Goal: Task Accomplishment & Management: Use online tool/utility

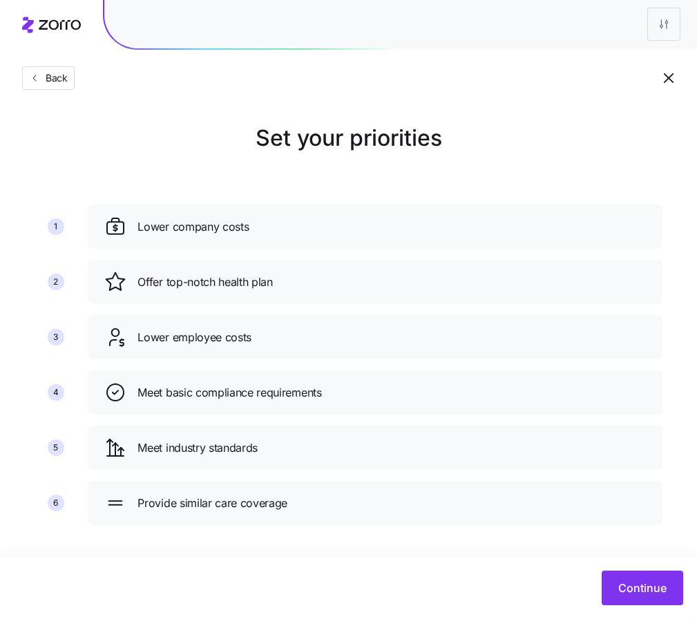
scroll to position [5, 0]
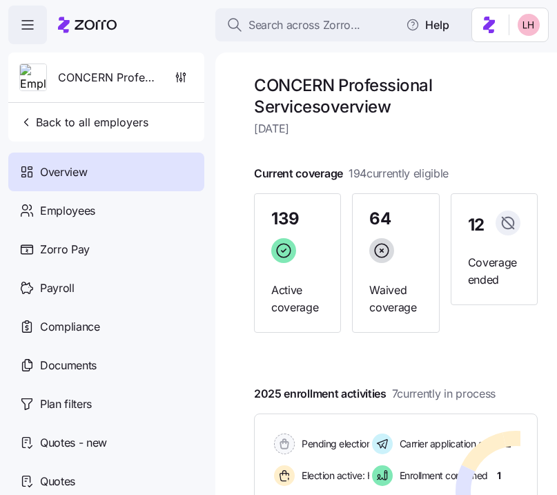
click at [294, 26] on span "Search across Zorro..." at bounding box center [305, 25] width 112 height 17
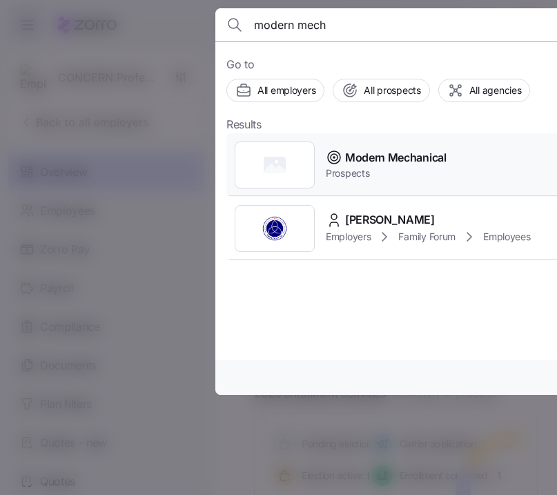
type input "modern mech"
click at [383, 165] on span "Modern Mechanical" at bounding box center [395, 157] width 101 height 17
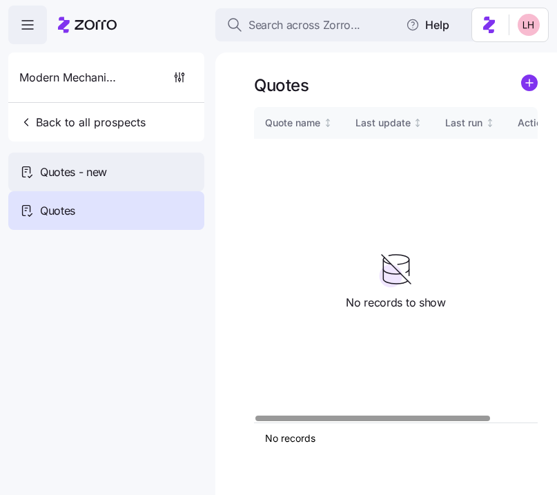
click at [106, 167] on span "Quotes - new" at bounding box center [73, 172] width 67 height 17
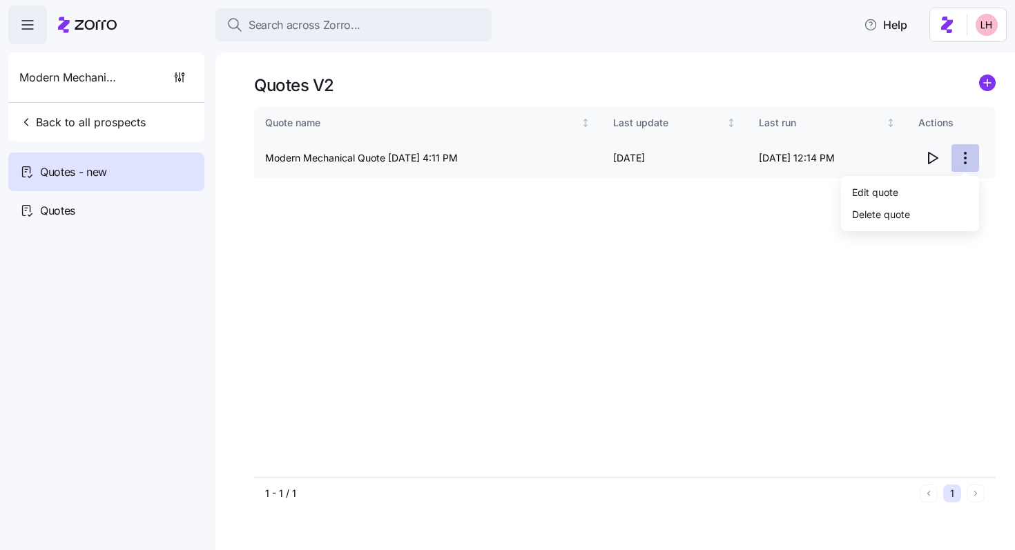
click at [556, 153] on html "Search across Zorro... Help Modern Mechanical Back to all prospects Quotes - ne…" at bounding box center [507, 271] width 1015 height 542
click at [556, 188] on div "Edit quote" at bounding box center [909, 192] width 127 height 22
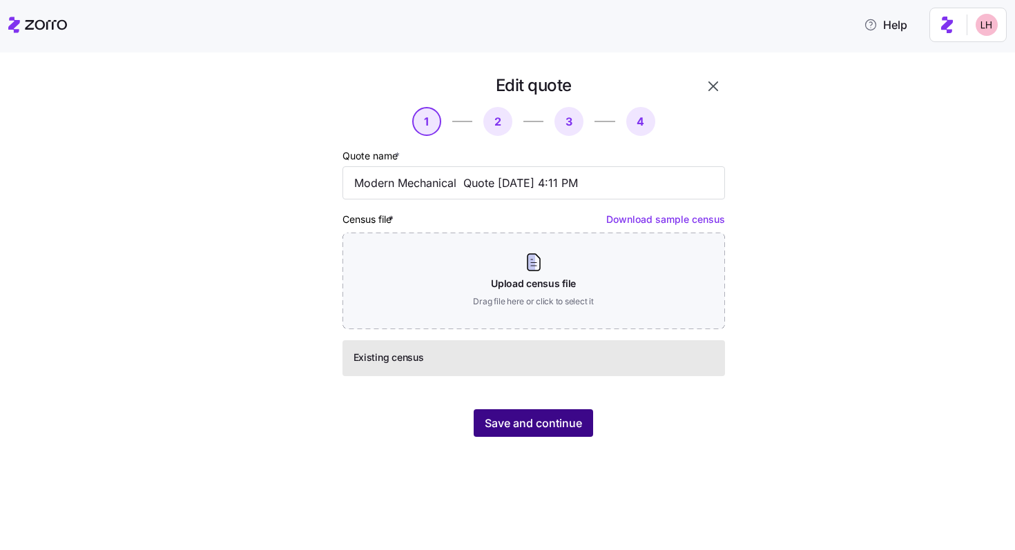
click at [556, 420] on span "Save and continue" at bounding box center [533, 423] width 97 height 17
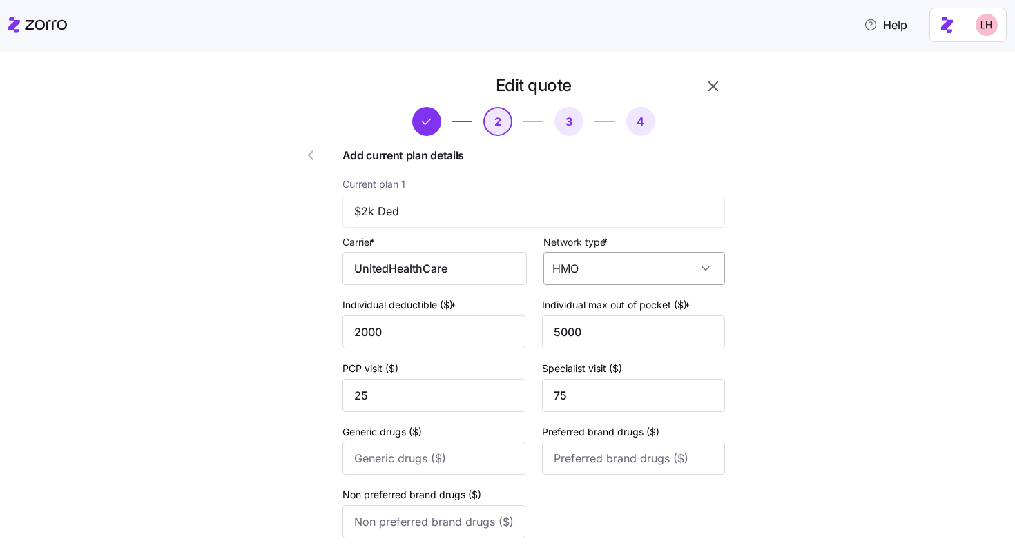
scroll to position [528, 0]
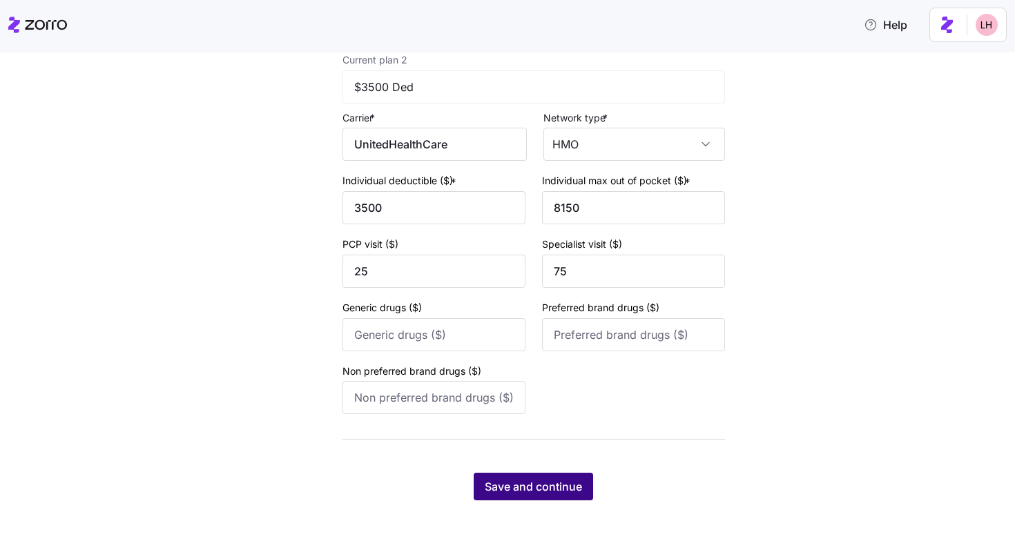
click at [556, 478] on button "Save and continue" at bounding box center [533, 487] width 119 height 28
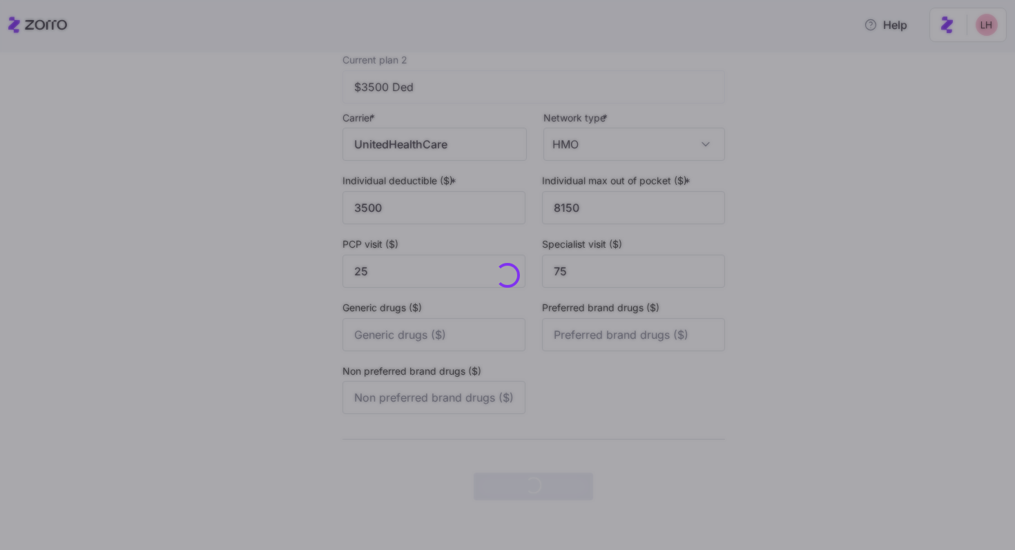
scroll to position [0, 0]
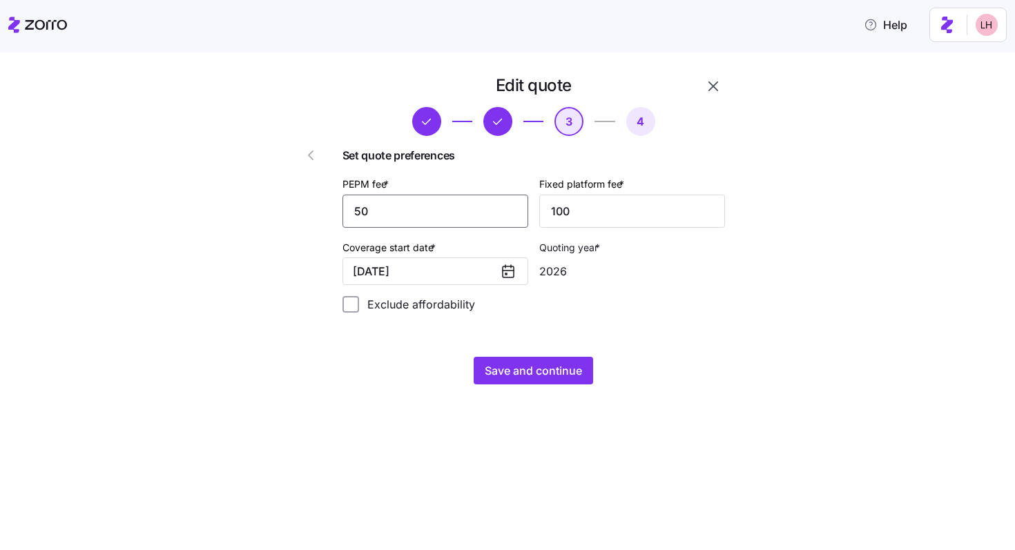
click at [449, 215] on input "50" at bounding box center [435, 211] width 186 height 33
type input "5"
type input "60"
click at [518, 378] on span "Save and continue" at bounding box center [533, 370] width 97 height 17
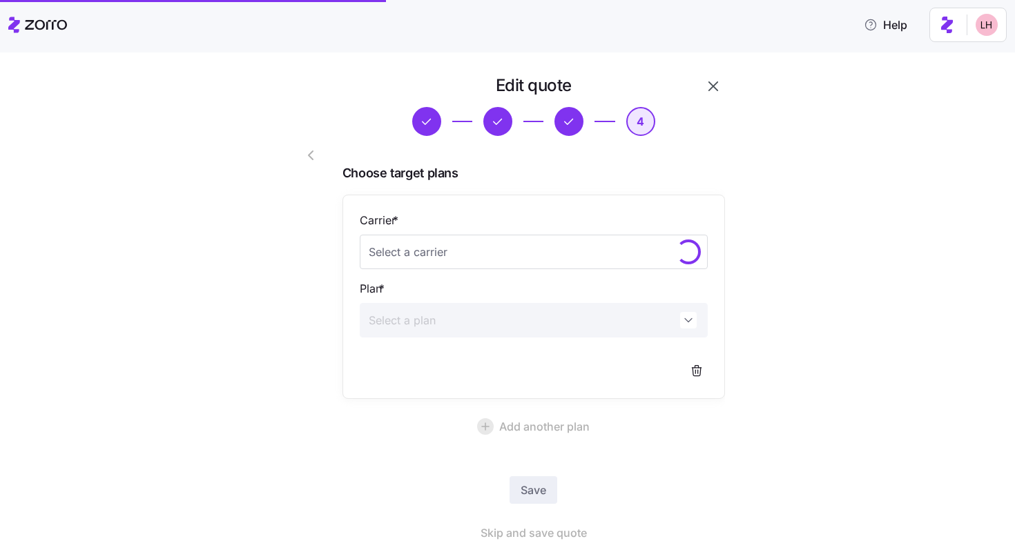
scroll to position [44, 0]
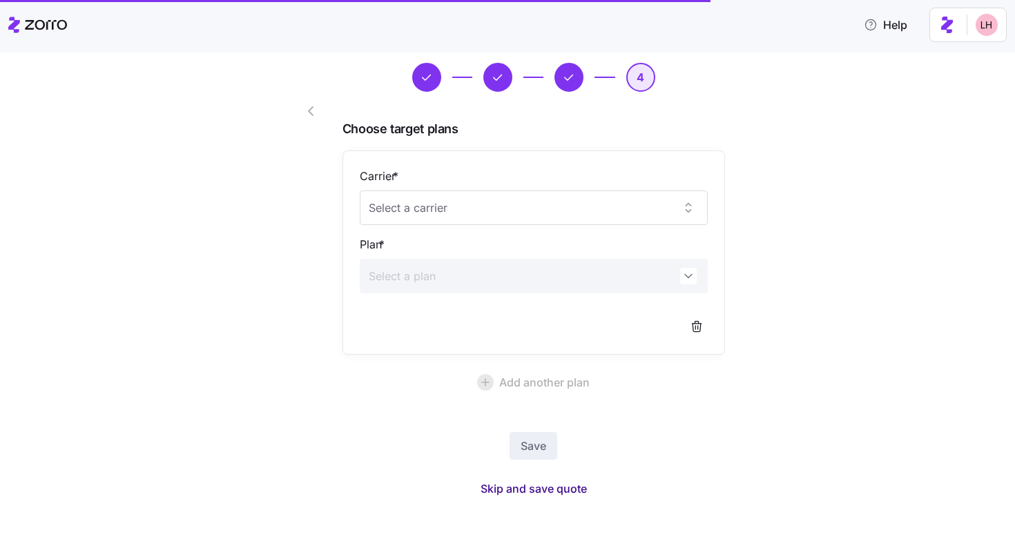
click at [552, 490] on span "Skip and save quote" at bounding box center [534, 489] width 106 height 17
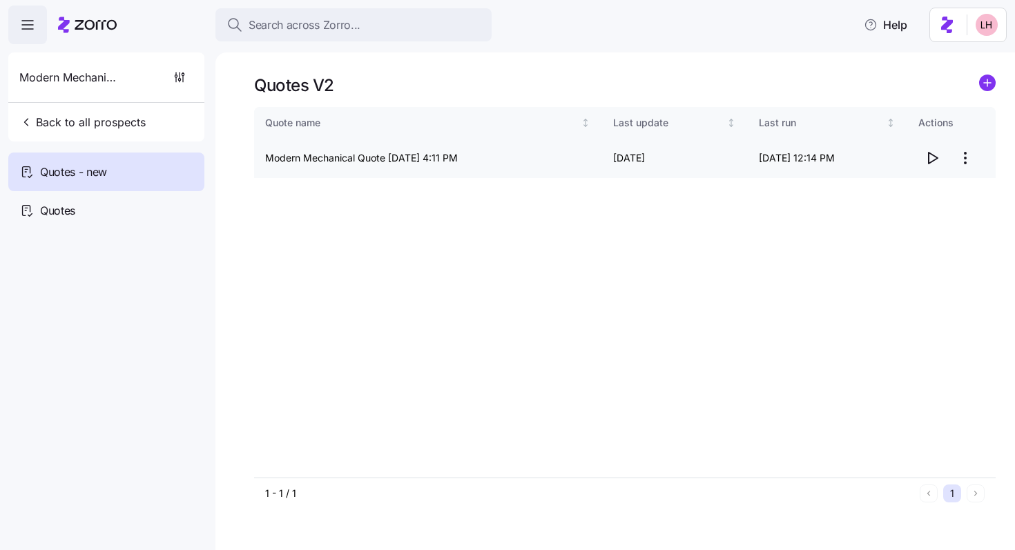
click at [556, 159] on icon "button" at bounding box center [932, 158] width 17 height 17
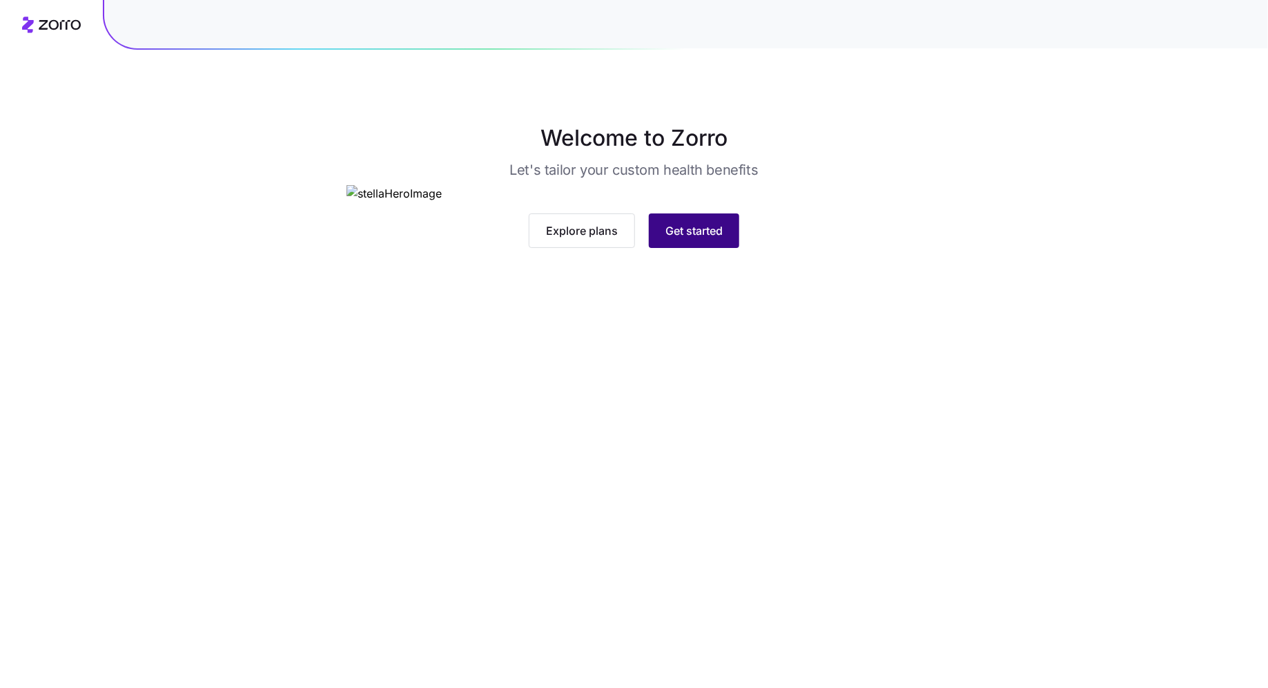
click at [698, 239] on span "Get started" at bounding box center [694, 230] width 57 height 17
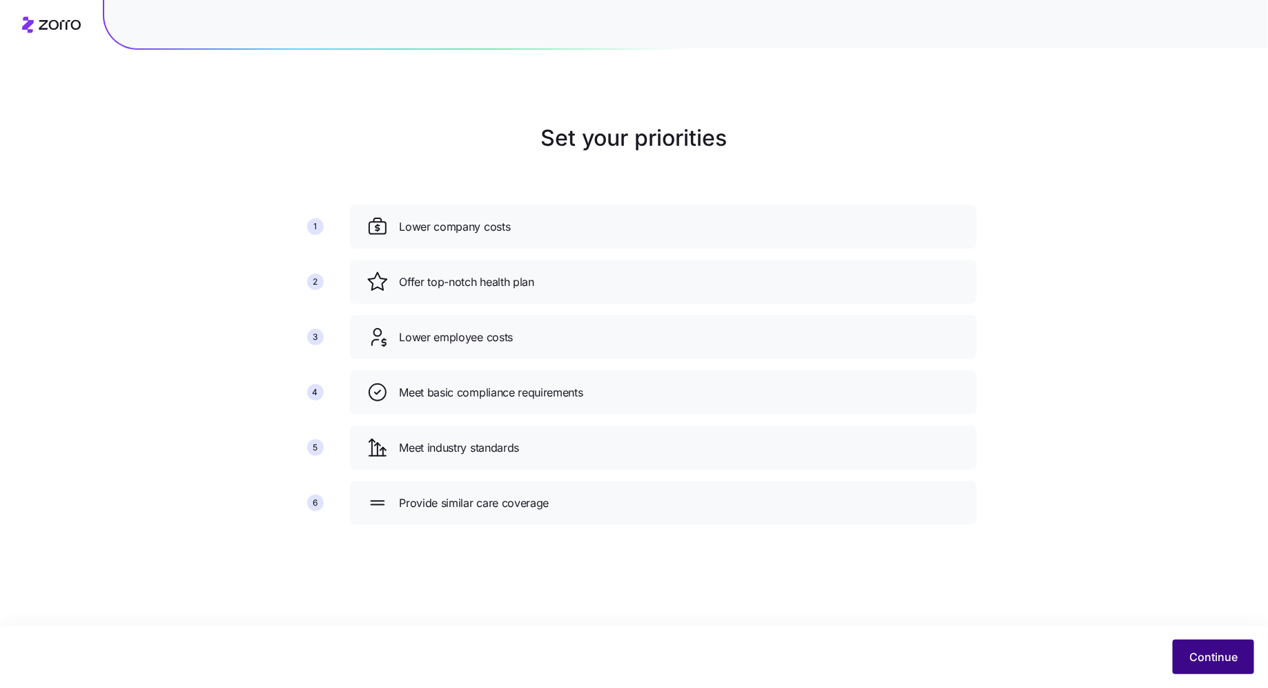
click at [1198, 648] on button "Continue" at bounding box center [1213, 656] width 81 height 35
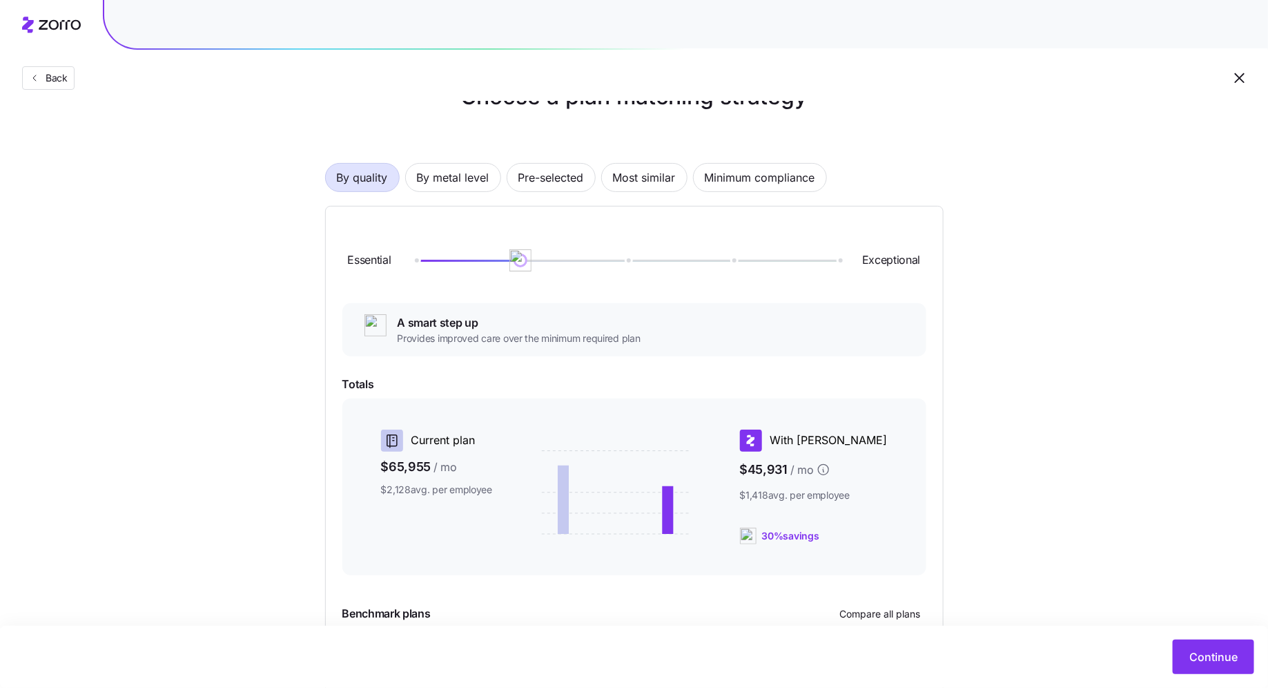
scroll to position [46, 0]
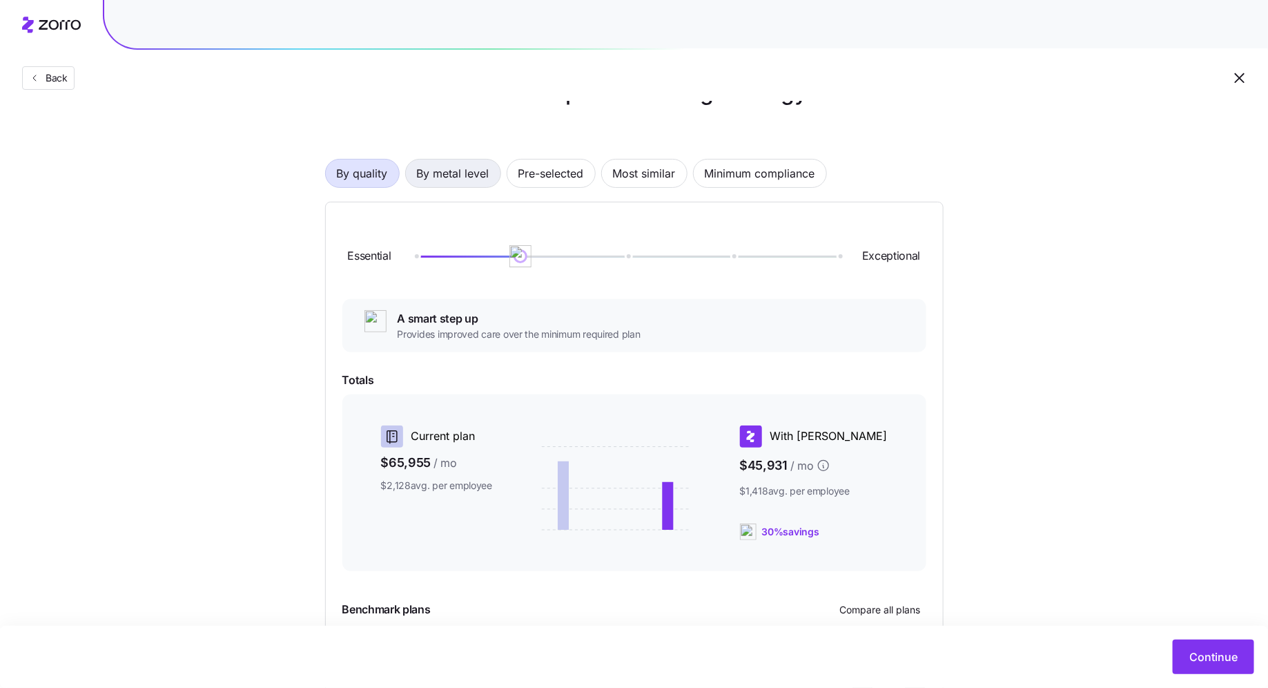
click at [487, 179] on span "By metal level" at bounding box center [453, 173] width 72 height 28
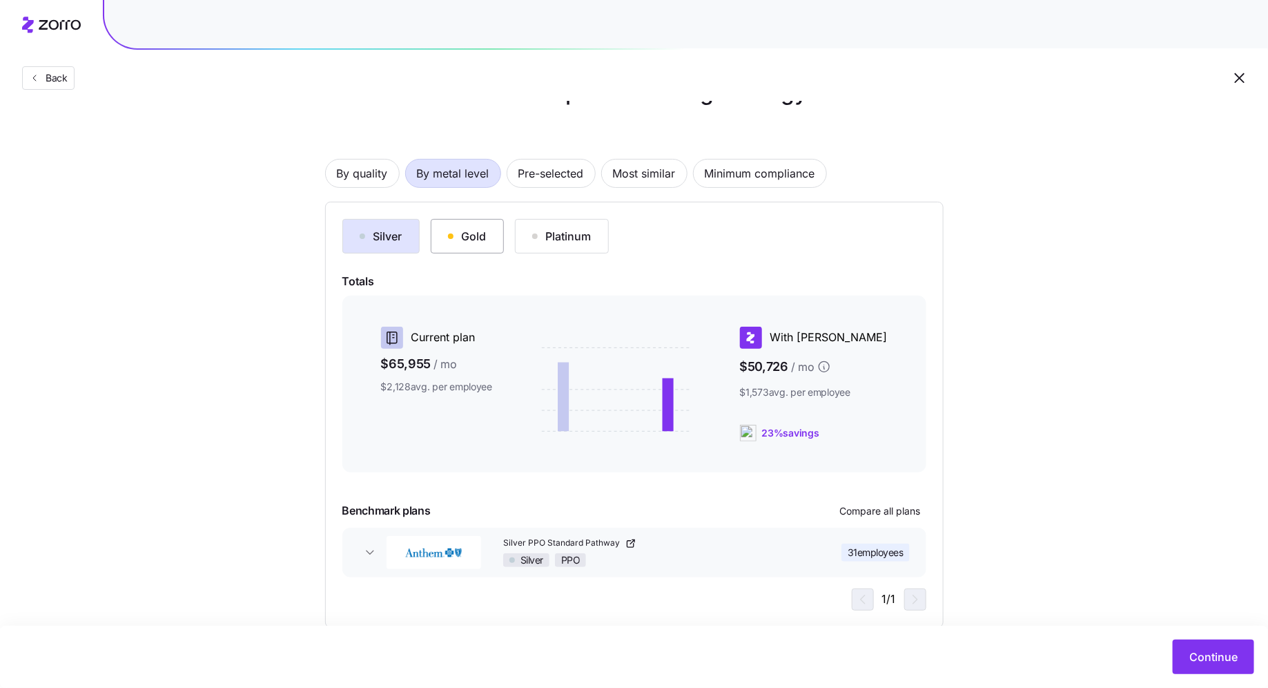
click at [485, 240] on div "Gold" at bounding box center [467, 236] width 39 height 17
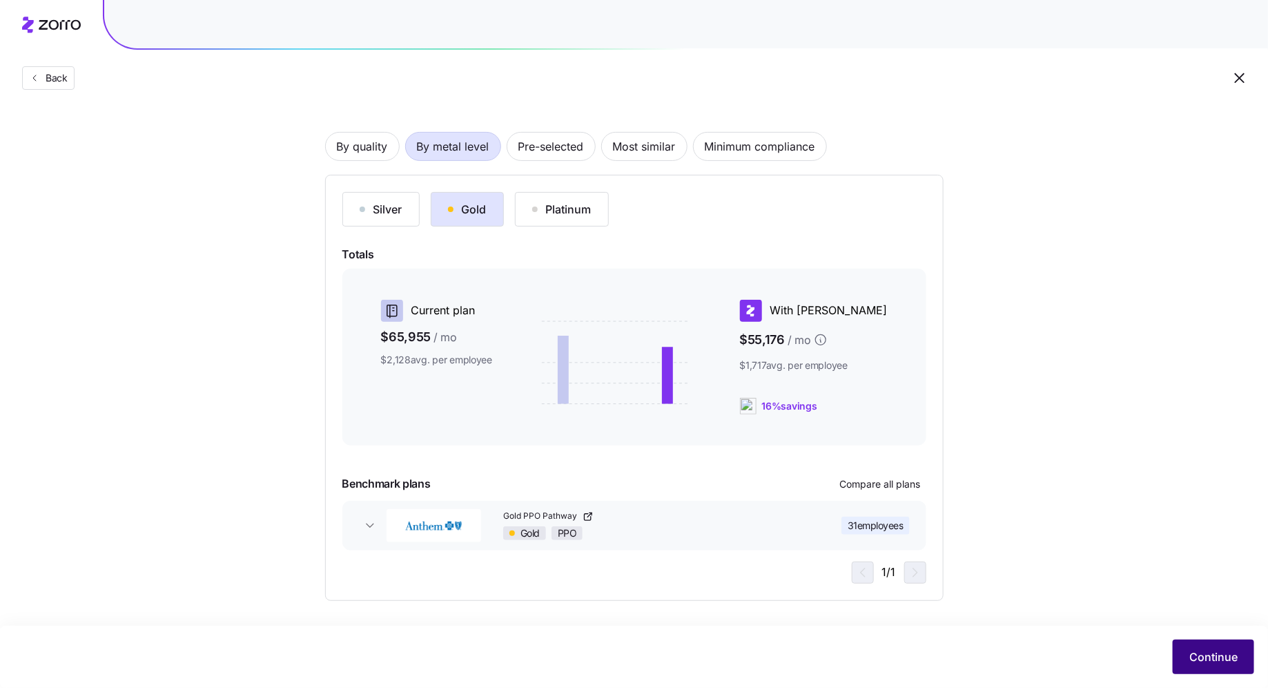
click at [1224, 659] on span "Continue" at bounding box center [1214, 656] width 48 height 17
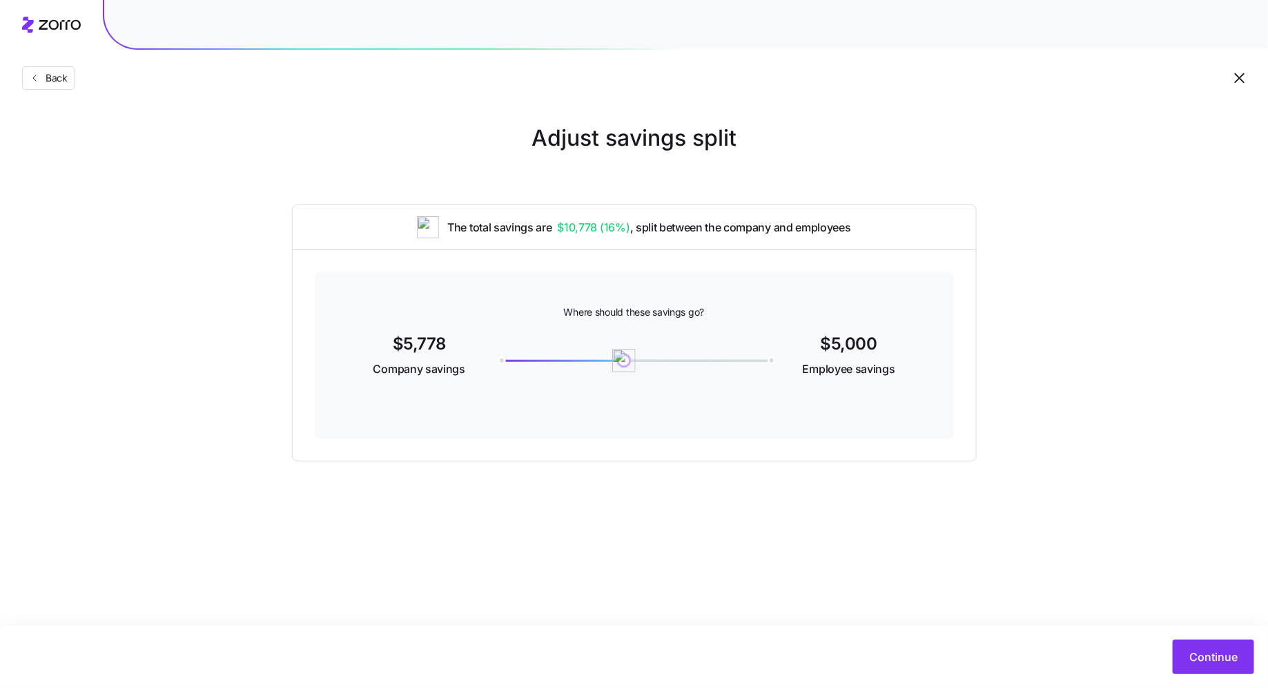
drag, startPoint x: 496, startPoint y: 360, endPoint x: 625, endPoint y: 368, distance: 129.3
click at [625, 368] on img at bounding box center [624, 360] width 23 height 23
click at [1196, 643] on button "Continue" at bounding box center [1213, 656] width 81 height 35
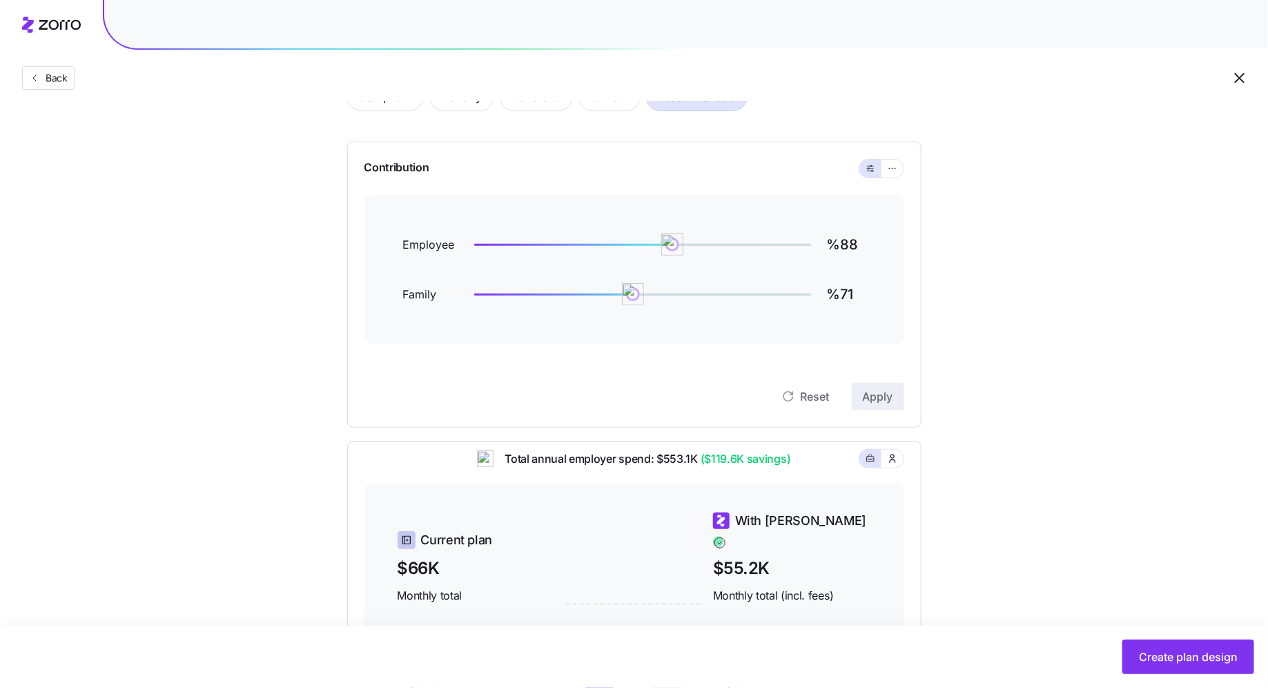
scroll to position [80, 0]
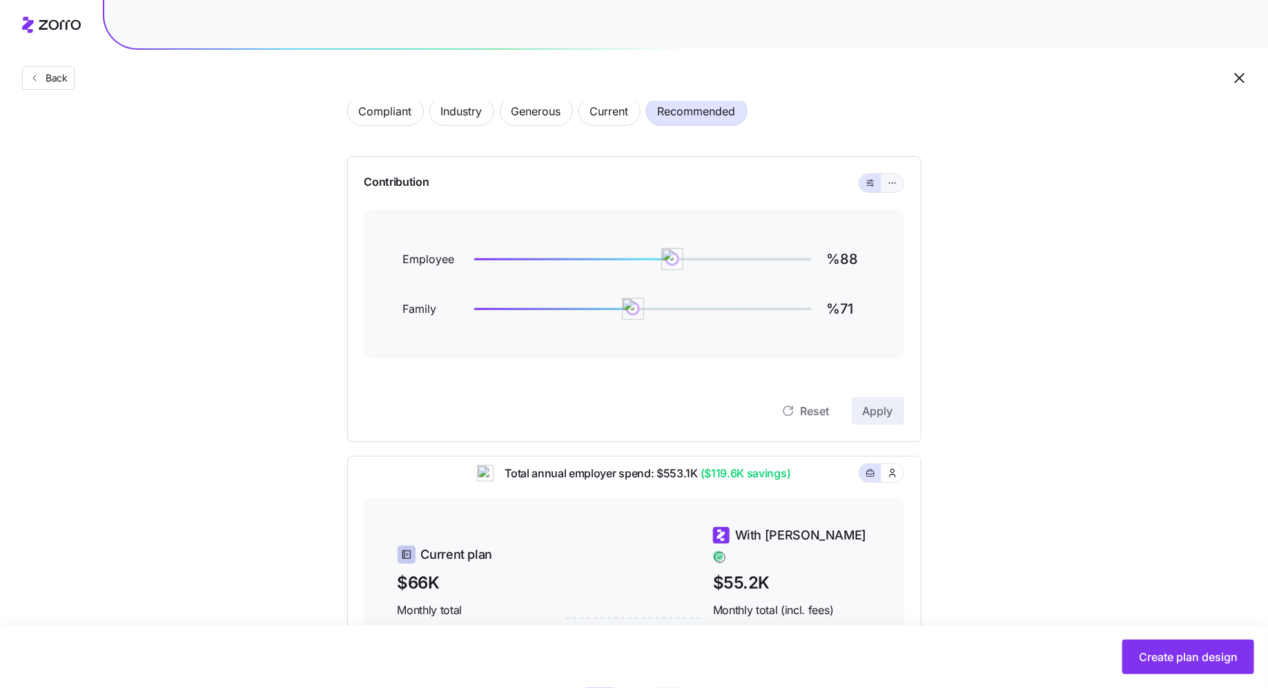
click at [887, 185] on button "button" at bounding box center [892, 182] width 11 height 11
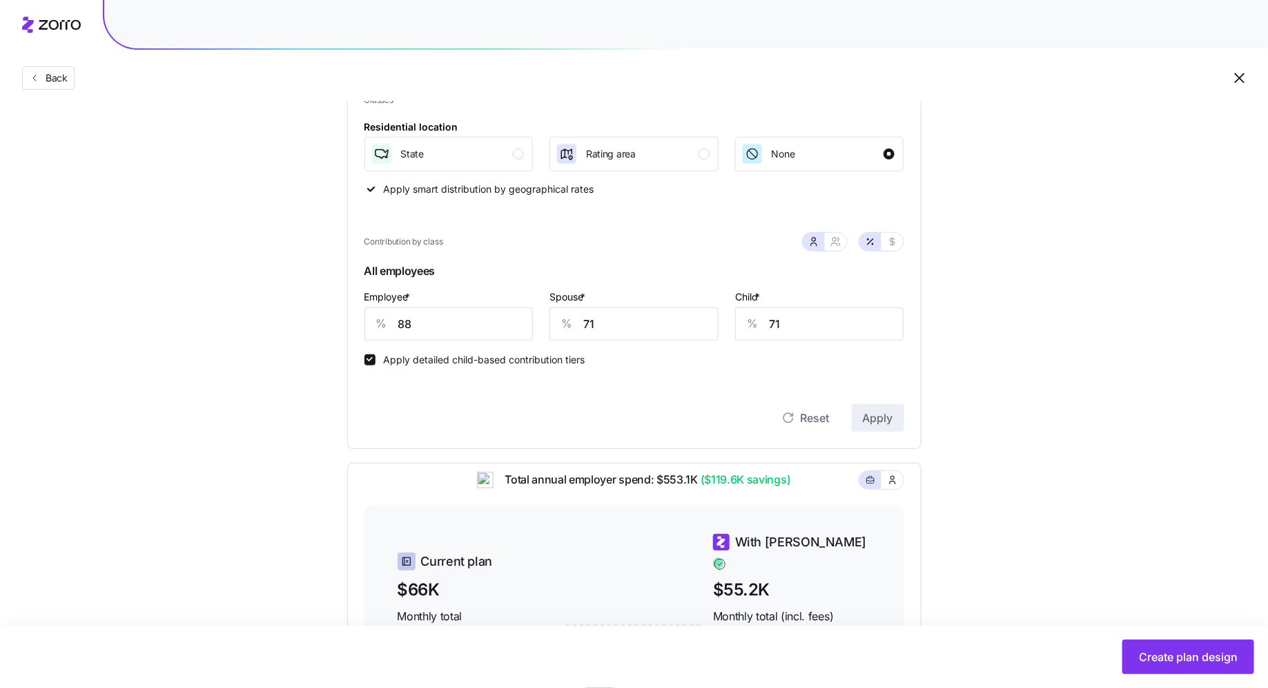
scroll to position [204, 0]
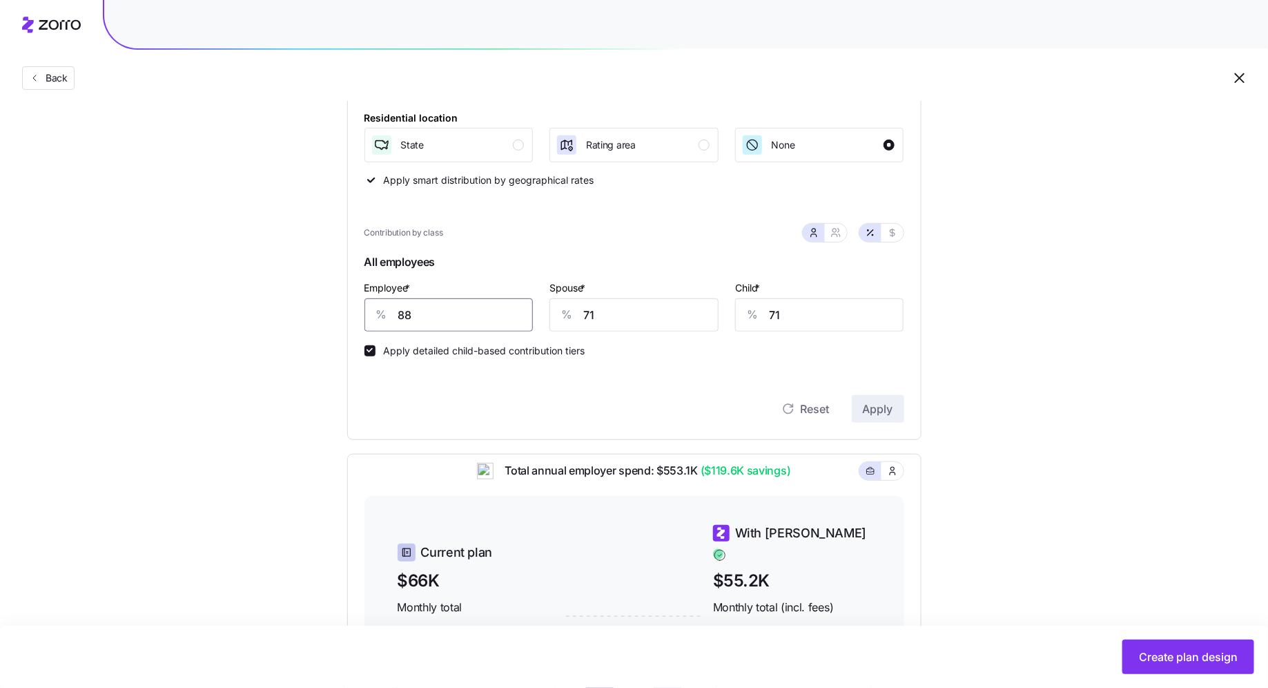
drag, startPoint x: 427, startPoint y: 318, endPoint x: 340, endPoint y: 302, distance: 87.9
click at [341, 302] on div "Compliant Industry Generous Current Recommended Contribution Classes Residentia…" at bounding box center [634, 408] width 619 height 904
type input "85"
type input "70"
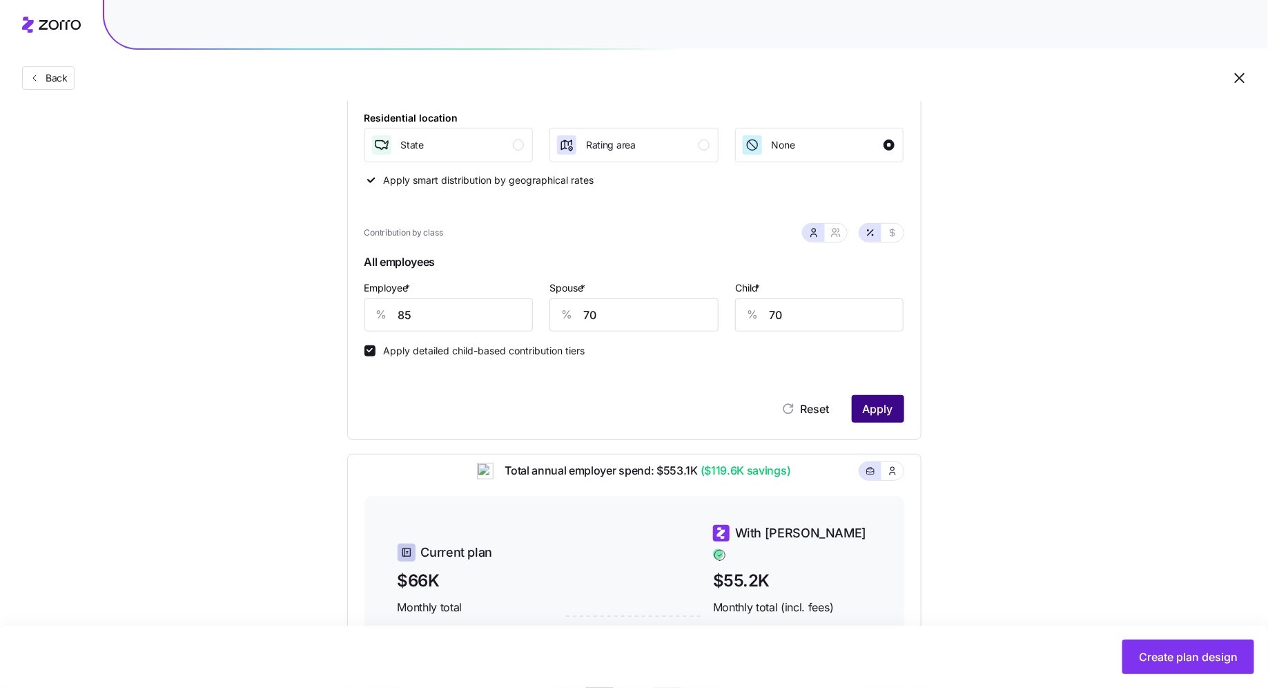
click at [885, 415] on span "Apply" at bounding box center [878, 408] width 30 height 17
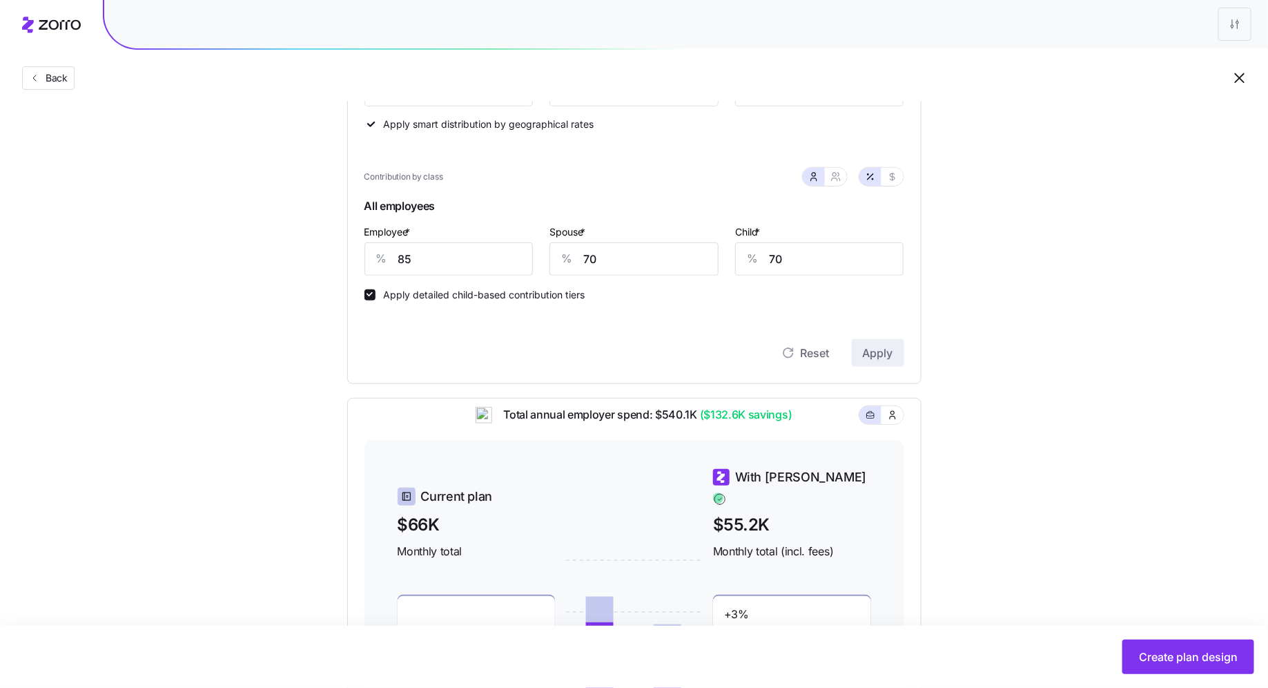
scroll to position [201, 0]
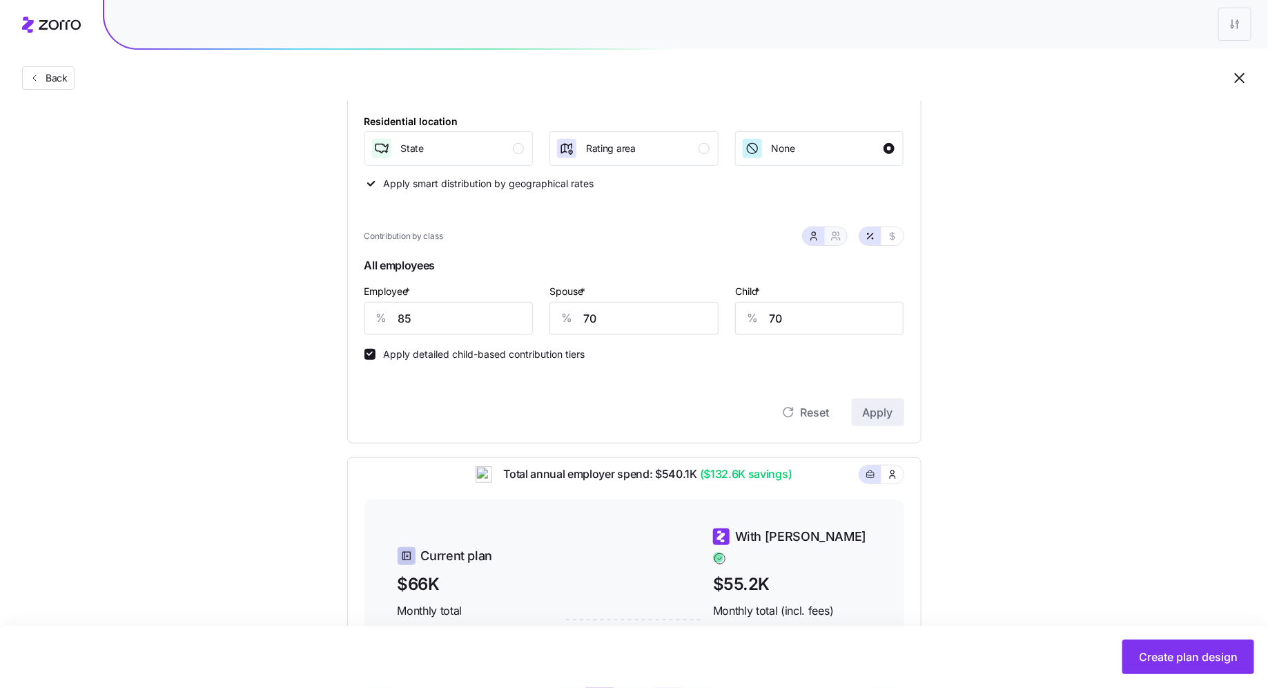
click at [841, 242] on button "button" at bounding box center [836, 236] width 22 height 18
type input "78"
type input "79"
click at [819, 239] on icon "button" at bounding box center [813, 236] width 11 height 11
type input "70"
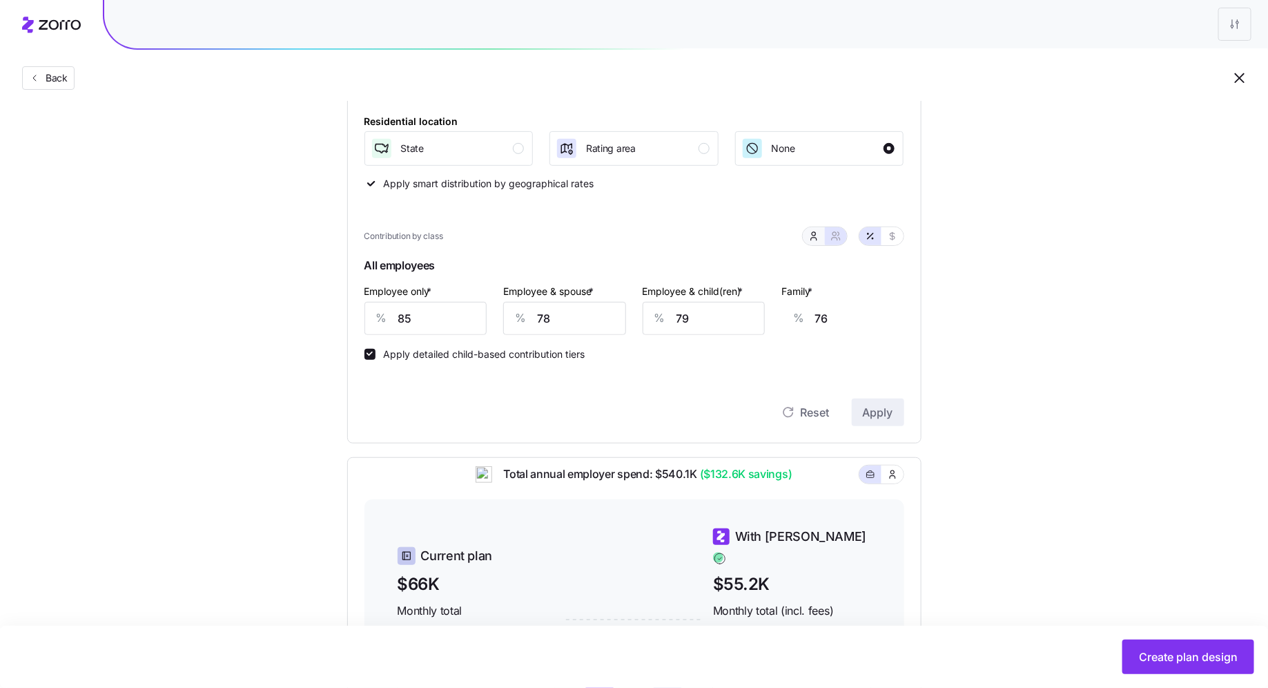
type input "70"
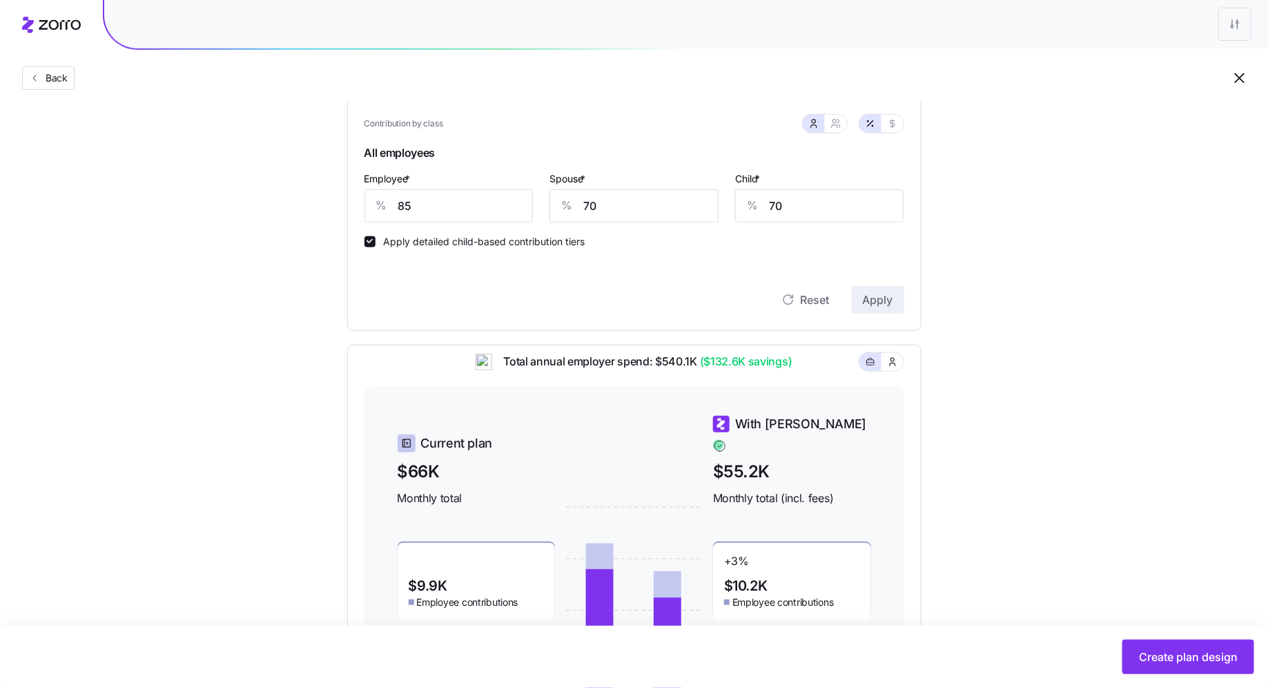
scroll to position [313, 0]
drag, startPoint x: 608, startPoint y: 211, endPoint x: 525, endPoint y: 201, distance: 82.8
click at [525, 201] on div "Employee * % 85 Spouse * % 70 Child * % 70" at bounding box center [634, 196] width 556 height 69
type input "80"
drag, startPoint x: 805, startPoint y: 214, endPoint x: 698, endPoint y: 203, distance: 107.6
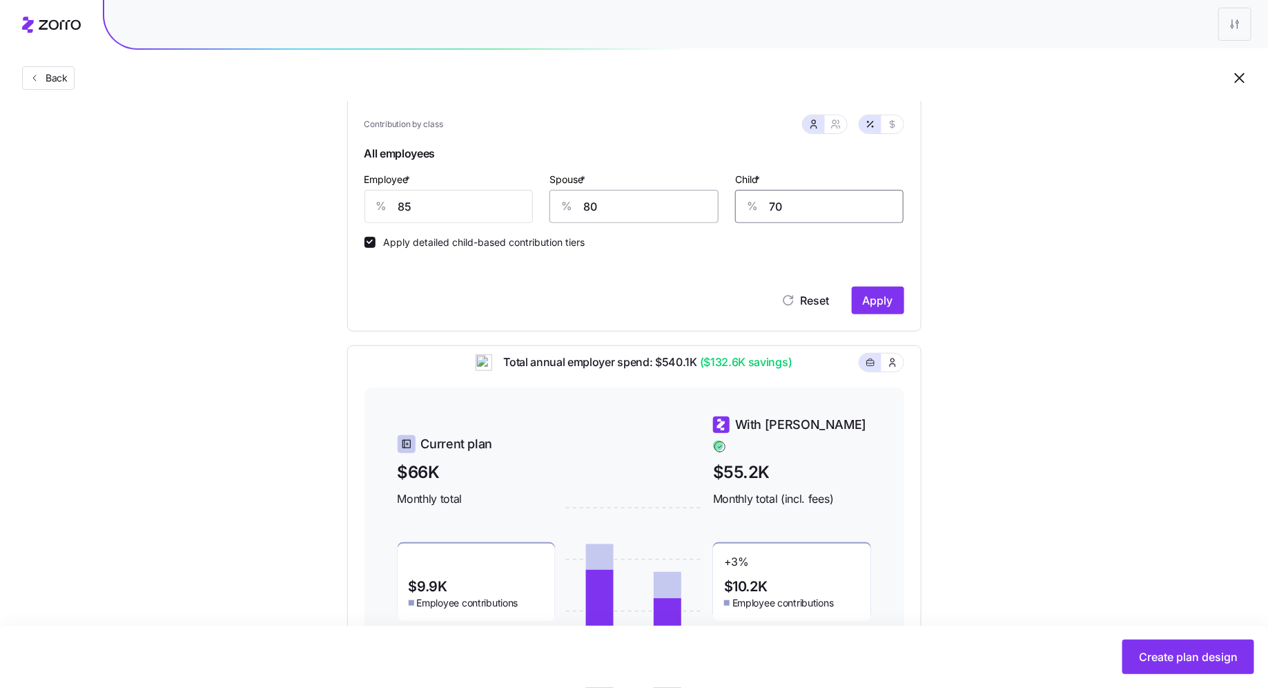
click at [700, 203] on div "Employee * % 85 Spouse * % 80 Child * % 70" at bounding box center [634, 196] width 556 height 69
type input "80"
click at [889, 299] on span "Apply" at bounding box center [878, 300] width 30 height 17
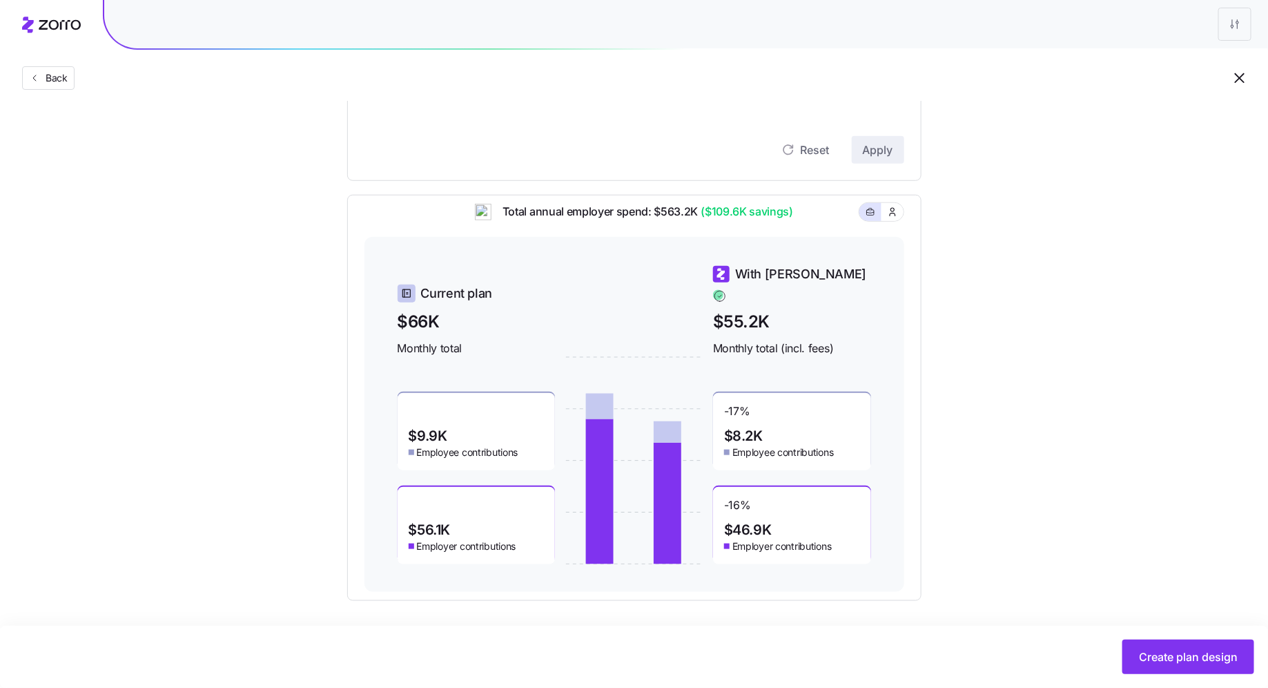
scroll to position [463, 0]
click at [72, 75] on button "Back" at bounding box center [48, 77] width 52 height 23
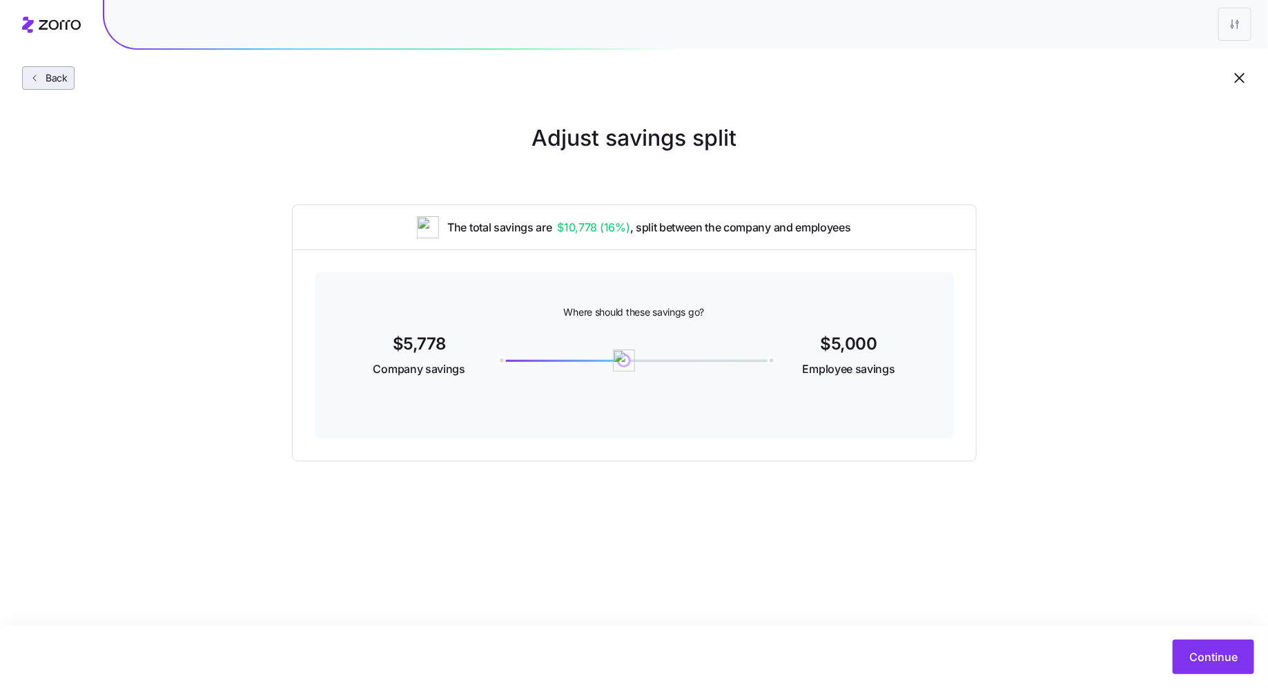
click at [39, 74] on icon "button" at bounding box center [34, 77] width 11 height 11
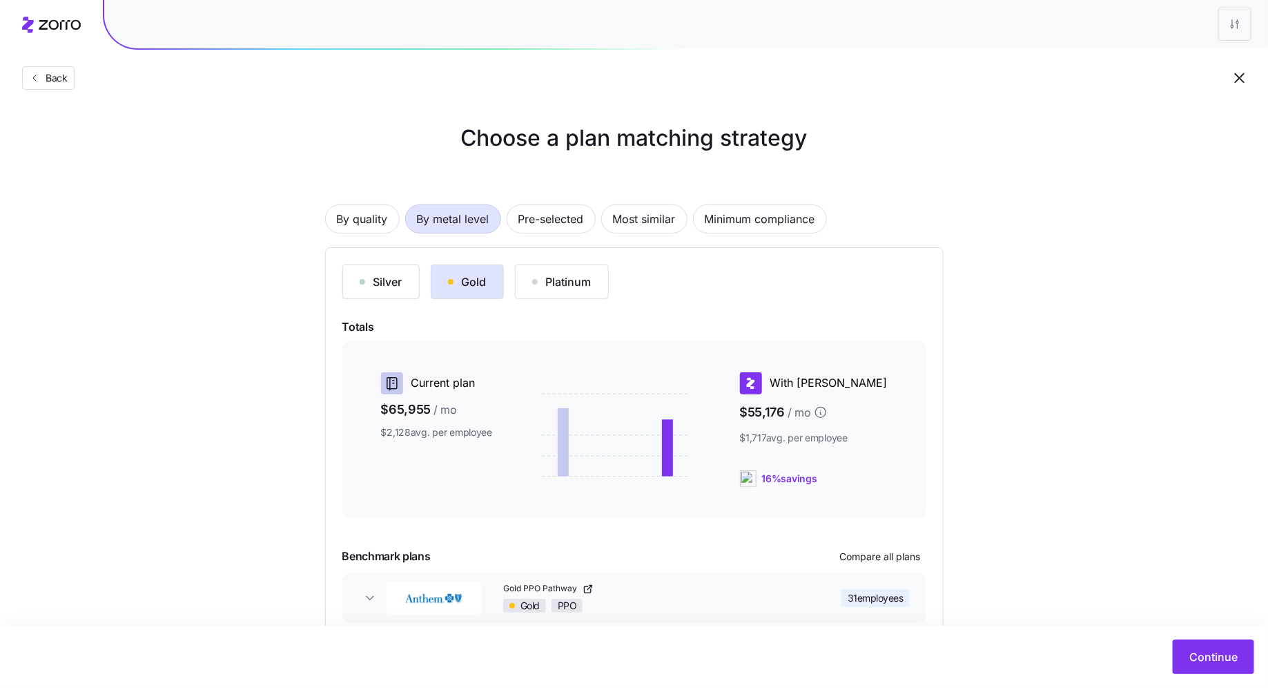
scroll to position [72, 0]
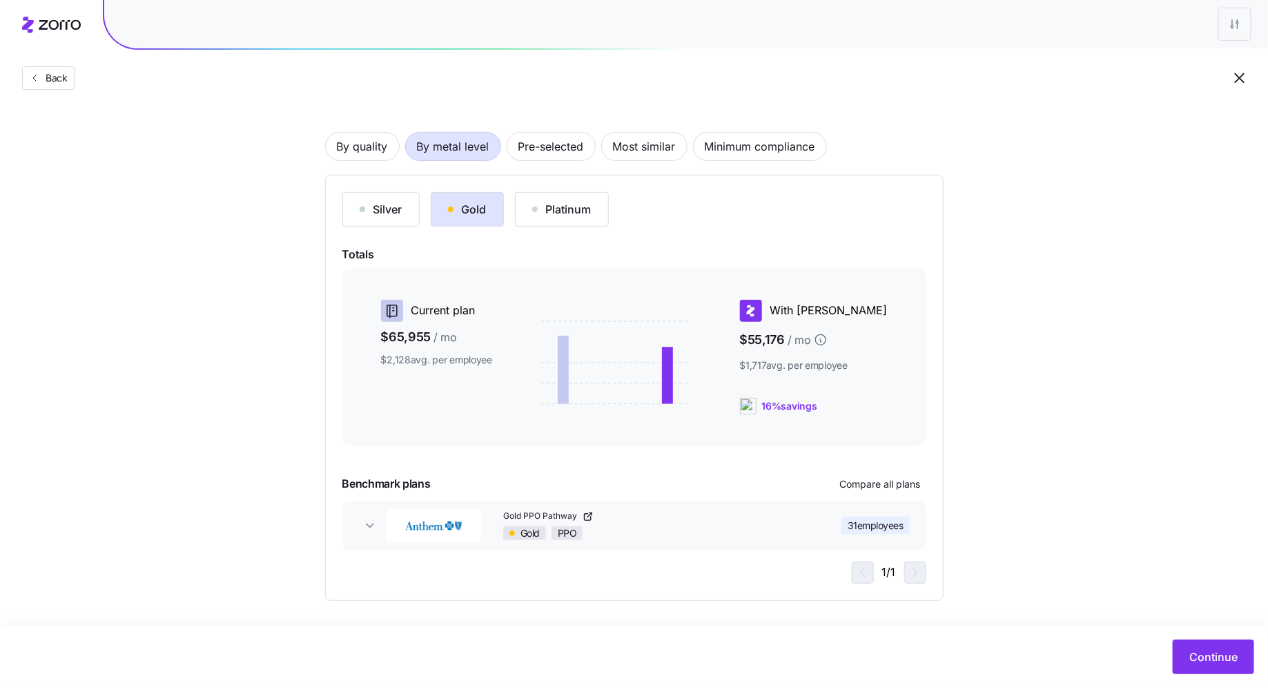
click at [833, 516] on div "31 employees" at bounding box center [857, 525] width 106 height 18
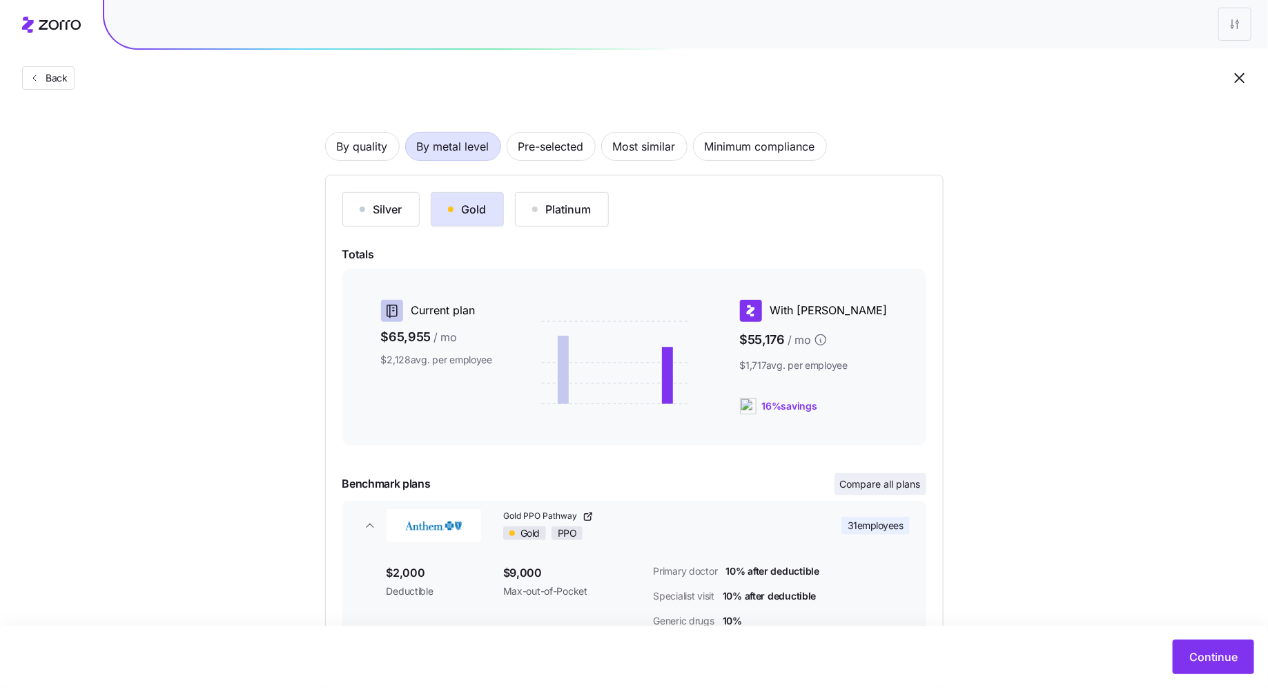
click at [892, 485] on span "Compare all plans" at bounding box center [880, 484] width 81 height 14
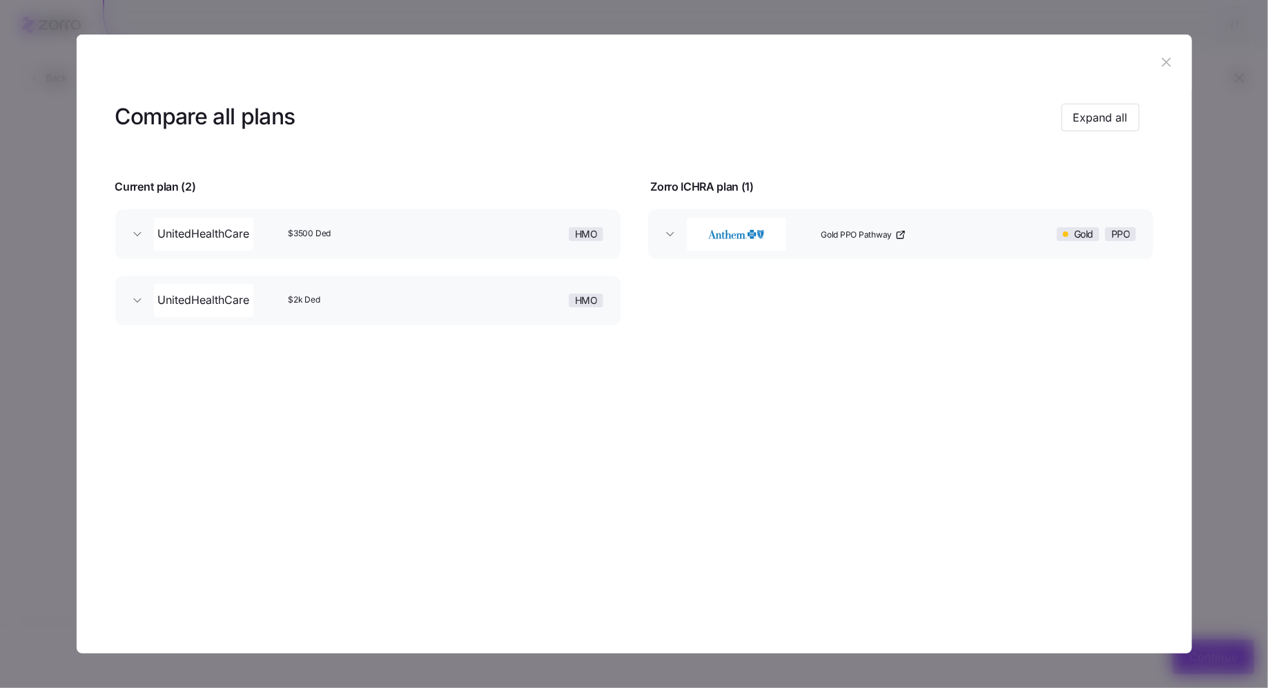
click at [847, 243] on div "Gold PPO Pathway" at bounding box center [911, 234] width 192 height 44
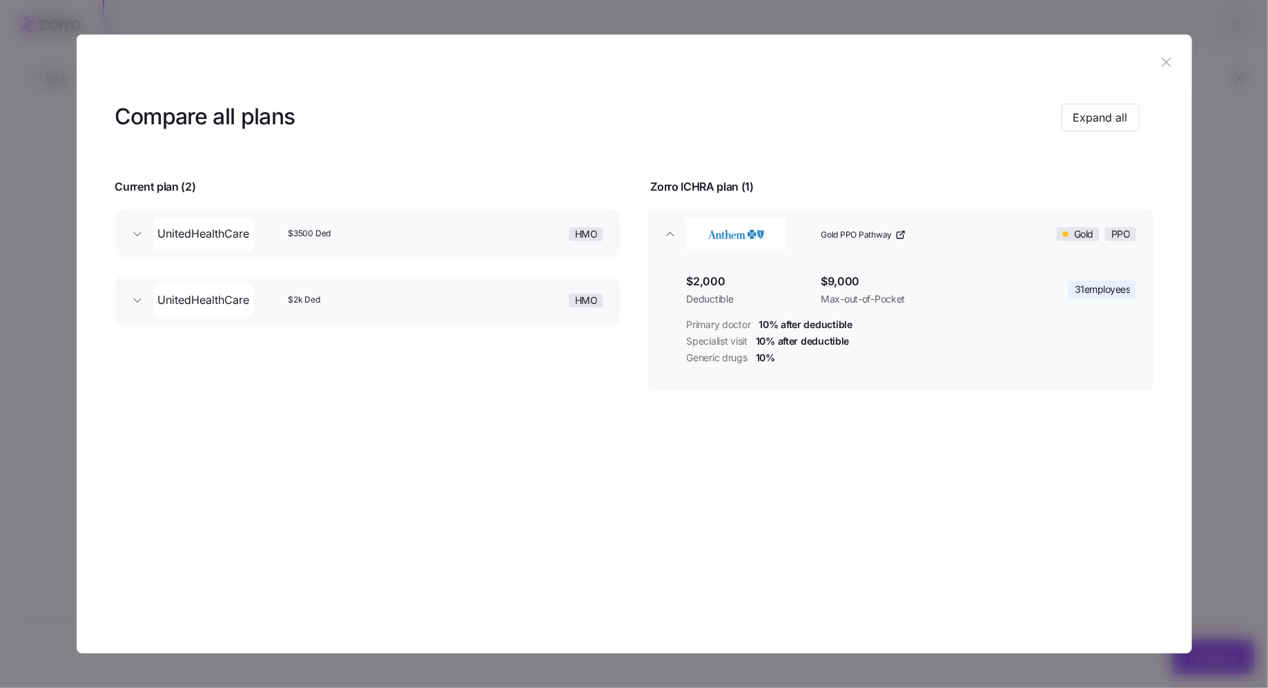
click at [495, 247] on div "HMO" at bounding box center [542, 234] width 135 height 44
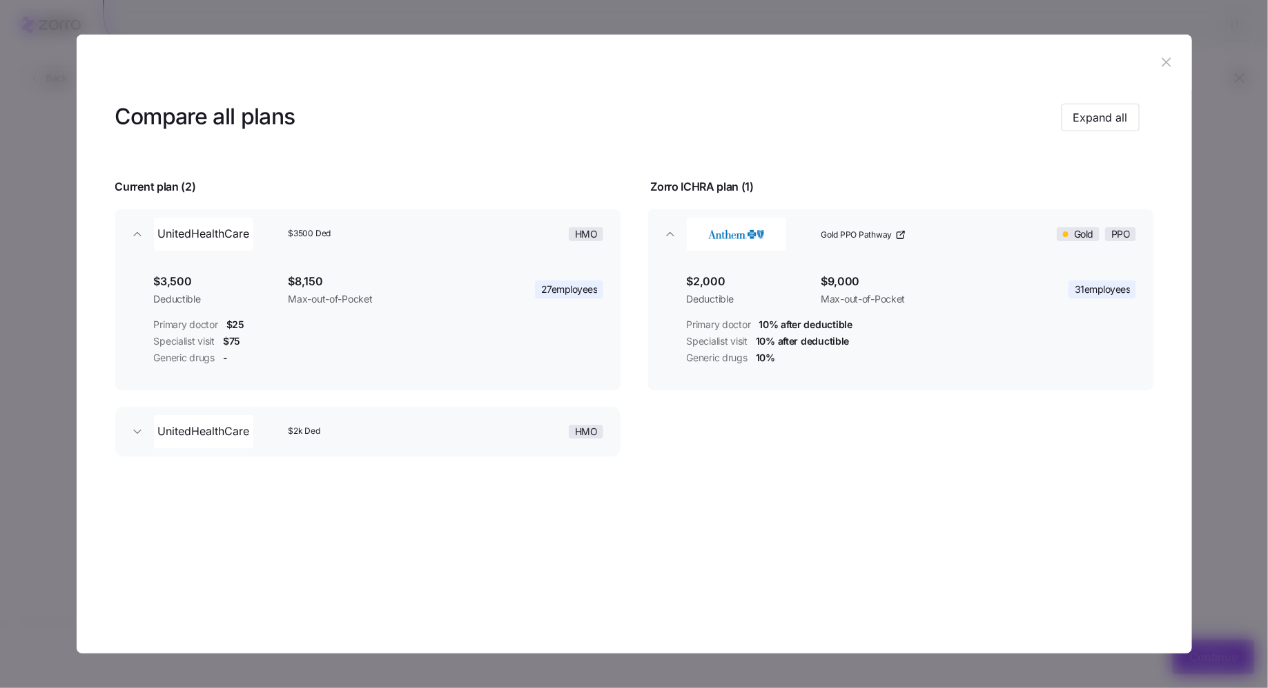
click at [515, 420] on div "HMO" at bounding box center [542, 431] width 135 height 44
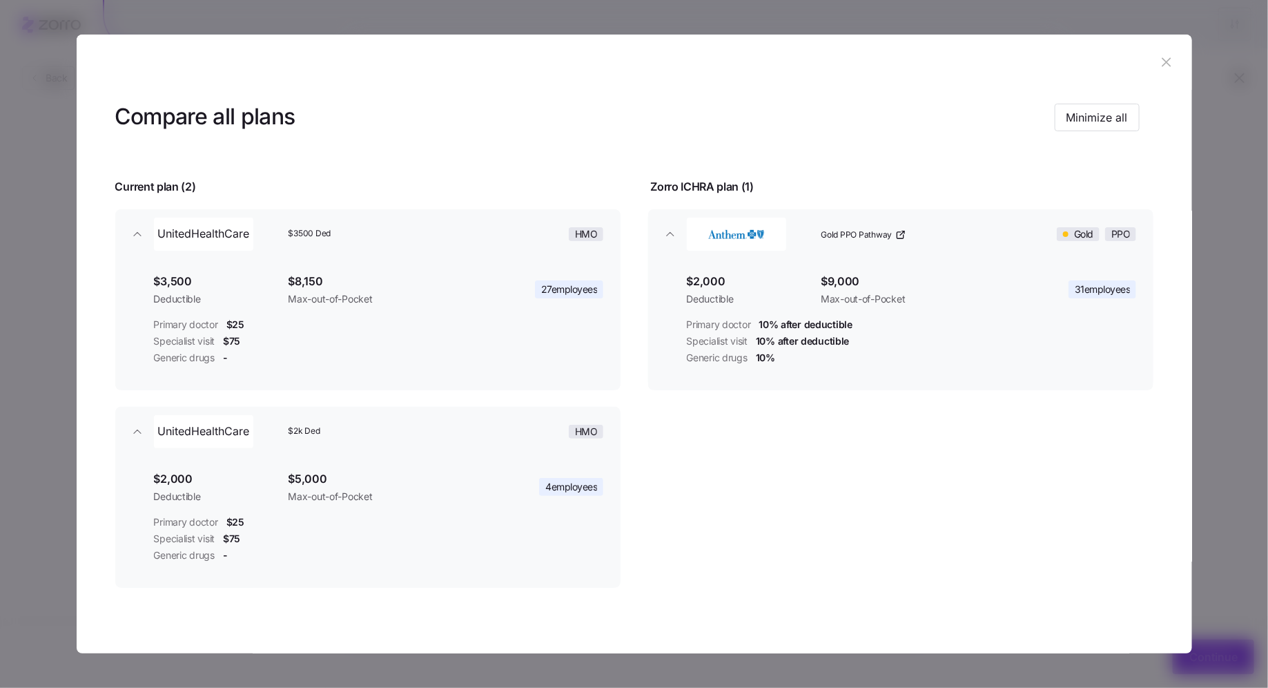
click at [1163, 61] on icon "button" at bounding box center [1167, 61] width 9 height 9
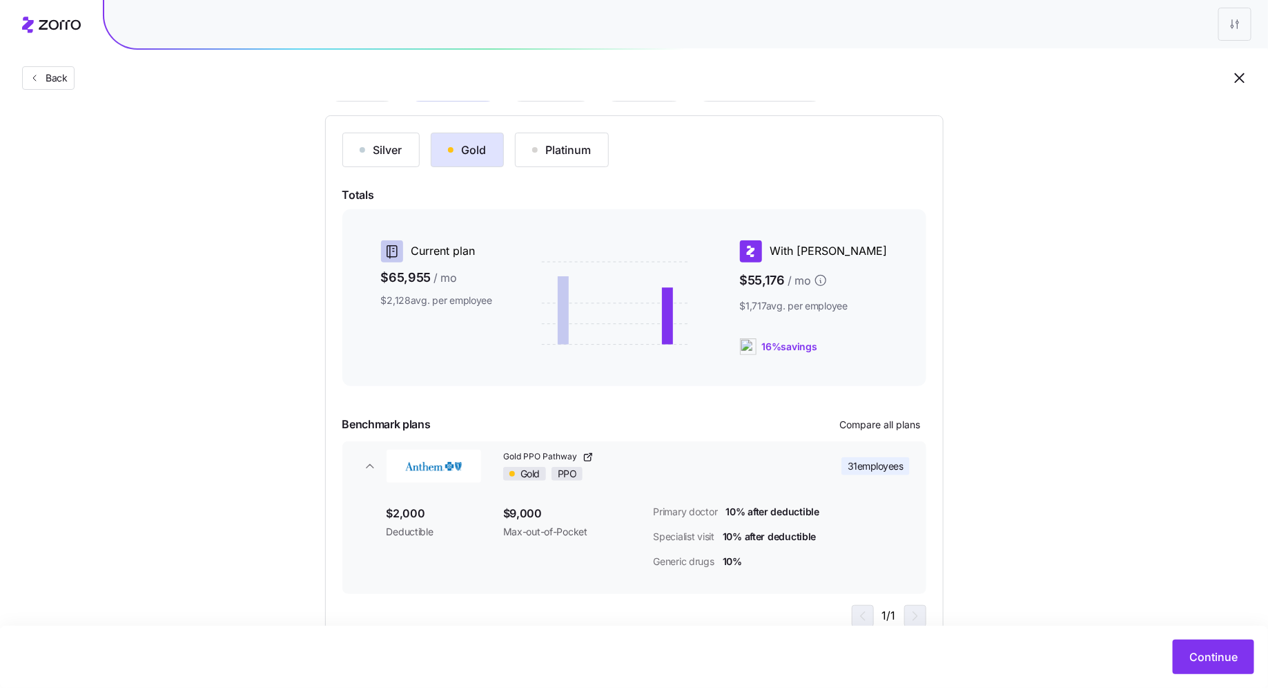
scroll to position [175, 0]
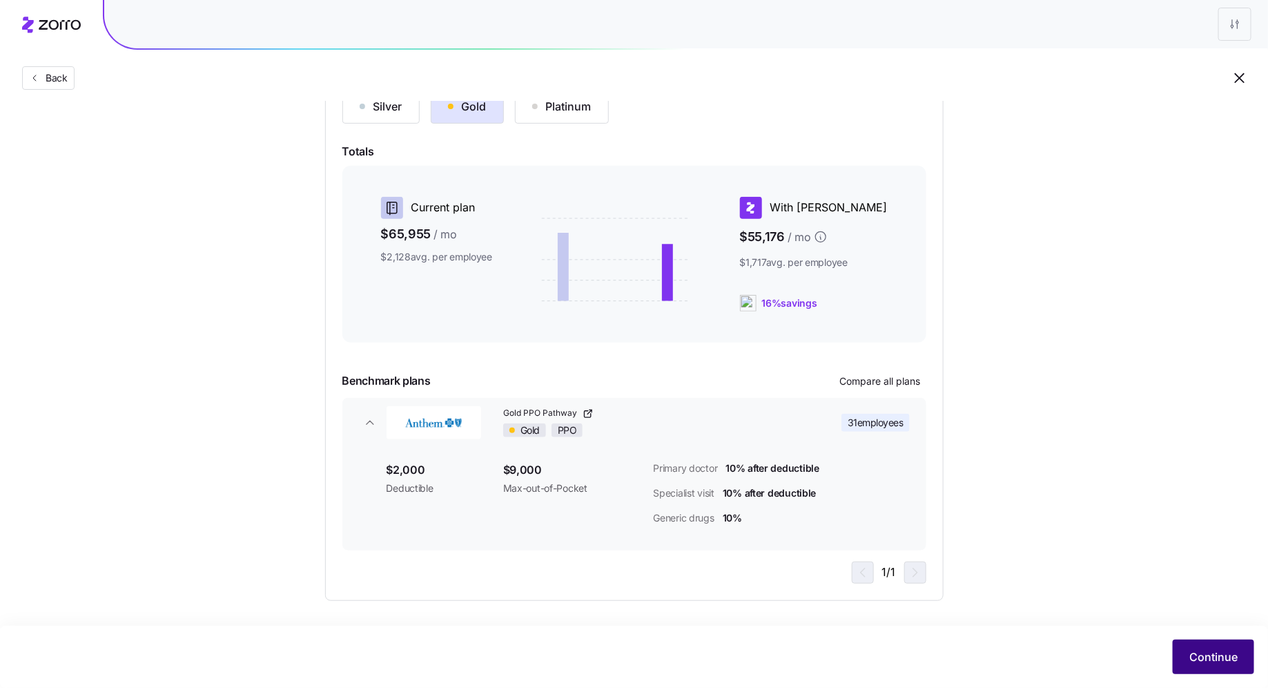
click at [1206, 653] on span "Continue" at bounding box center [1214, 656] width 48 height 17
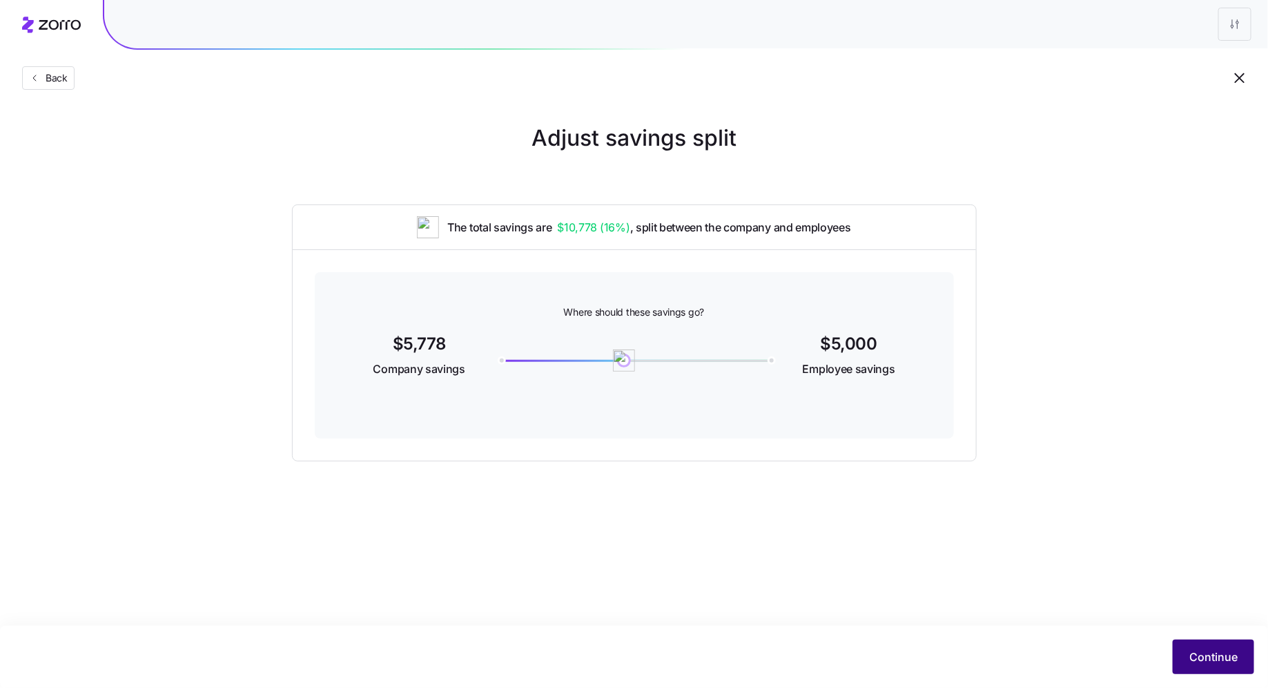
click at [1215, 654] on span "Continue" at bounding box center [1214, 656] width 48 height 17
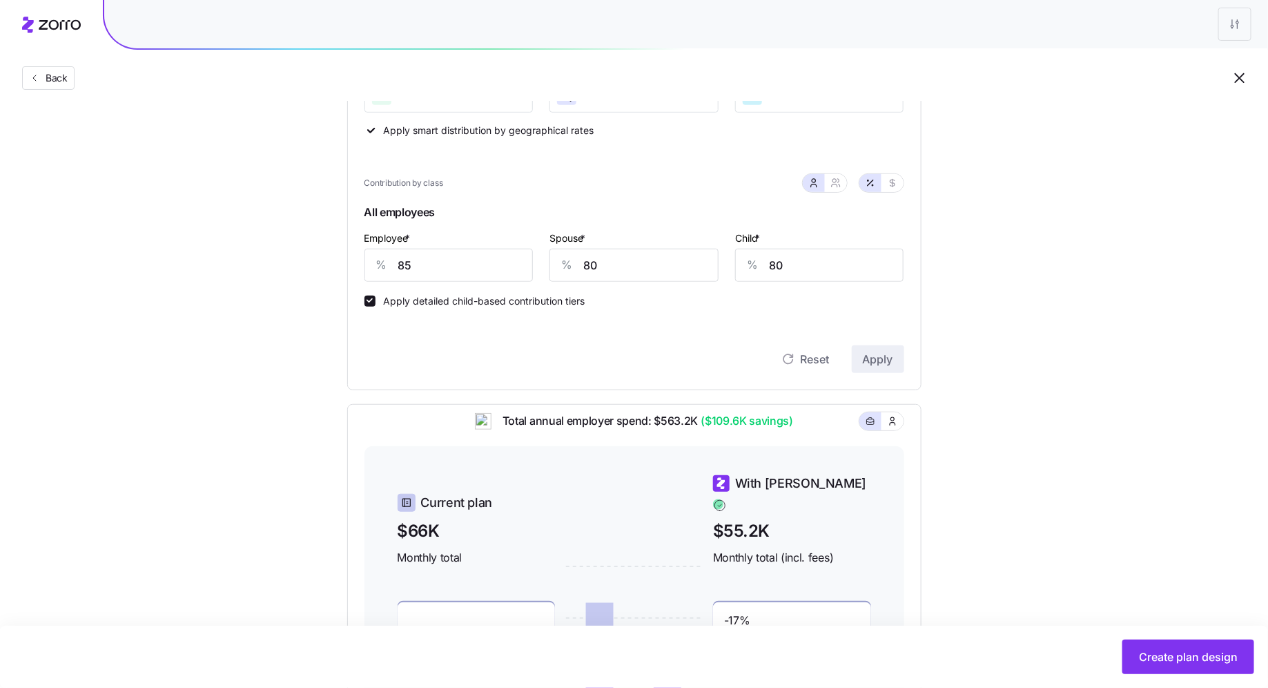
scroll to position [289, 0]
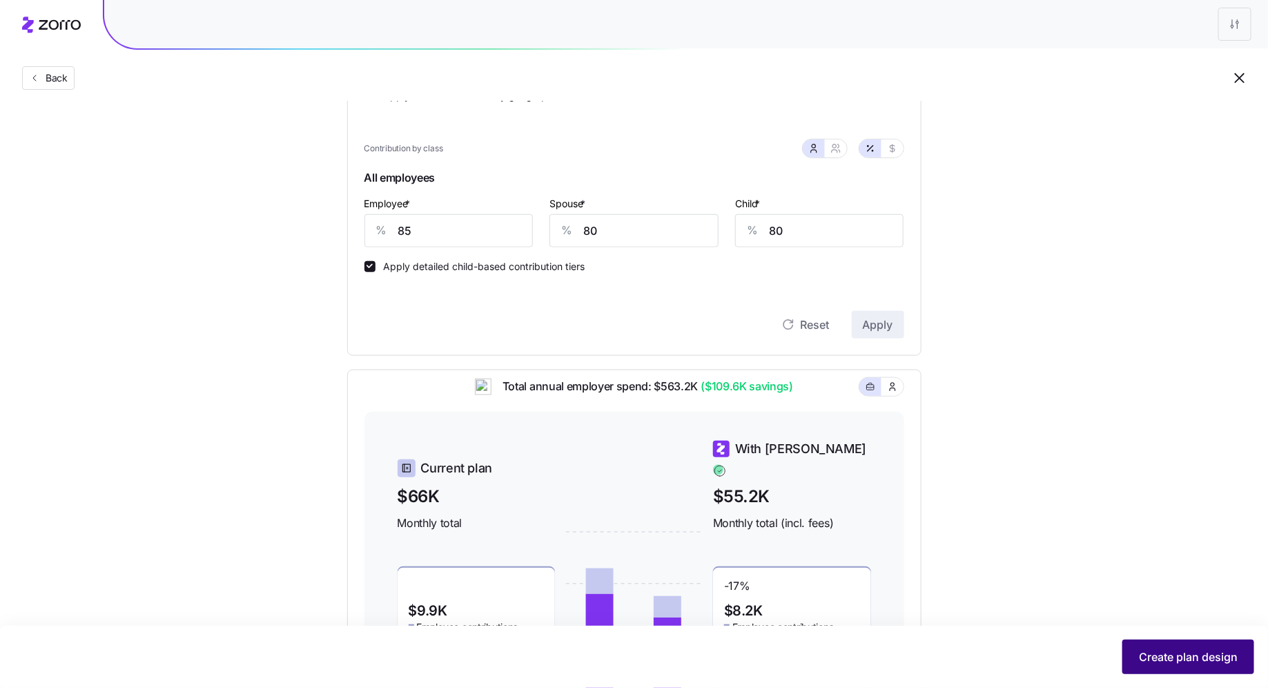
click at [1162, 659] on span "Create plan design" at bounding box center [1188, 656] width 99 height 17
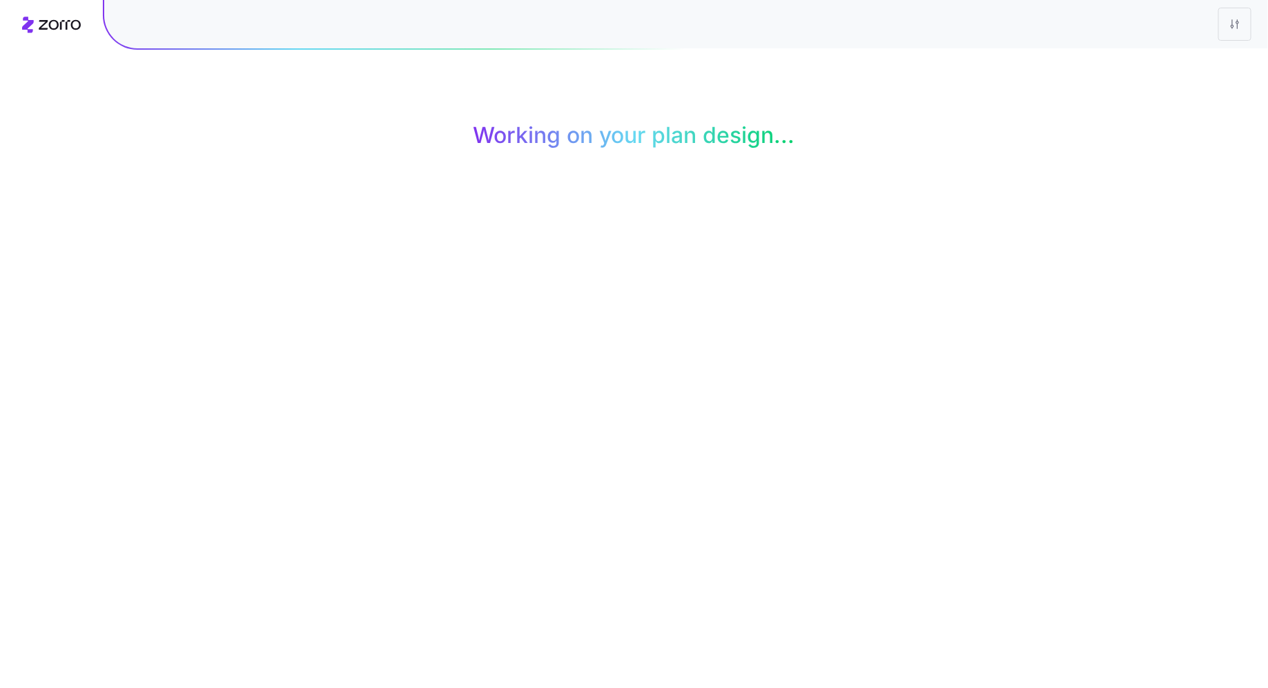
scroll to position [0, 0]
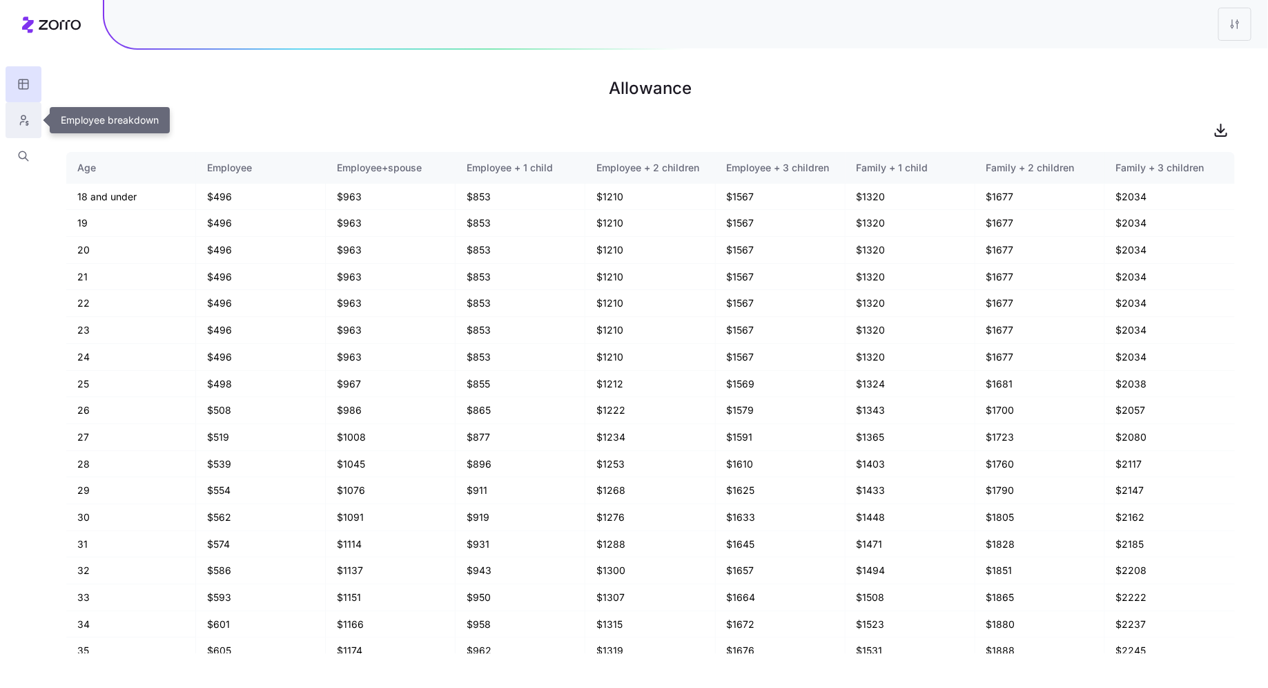
click at [26, 116] on icon "button" at bounding box center [23, 120] width 12 height 14
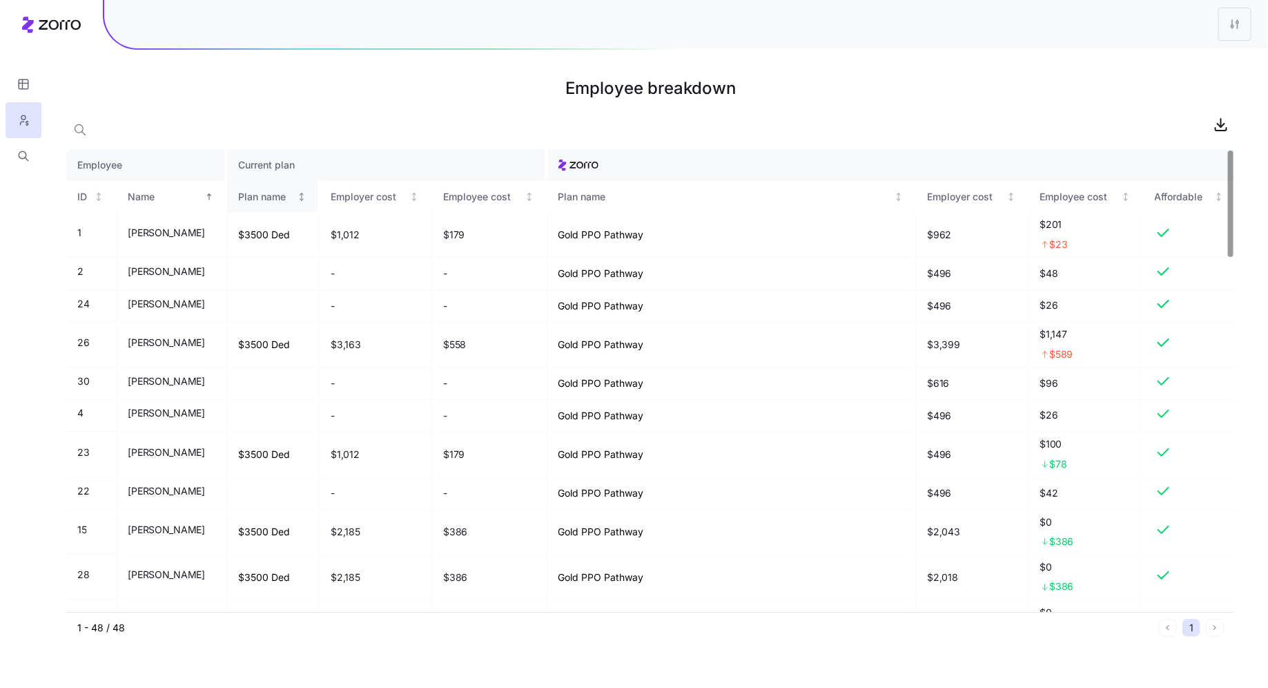
click at [295, 199] on div "Plan name" at bounding box center [266, 196] width 57 height 15
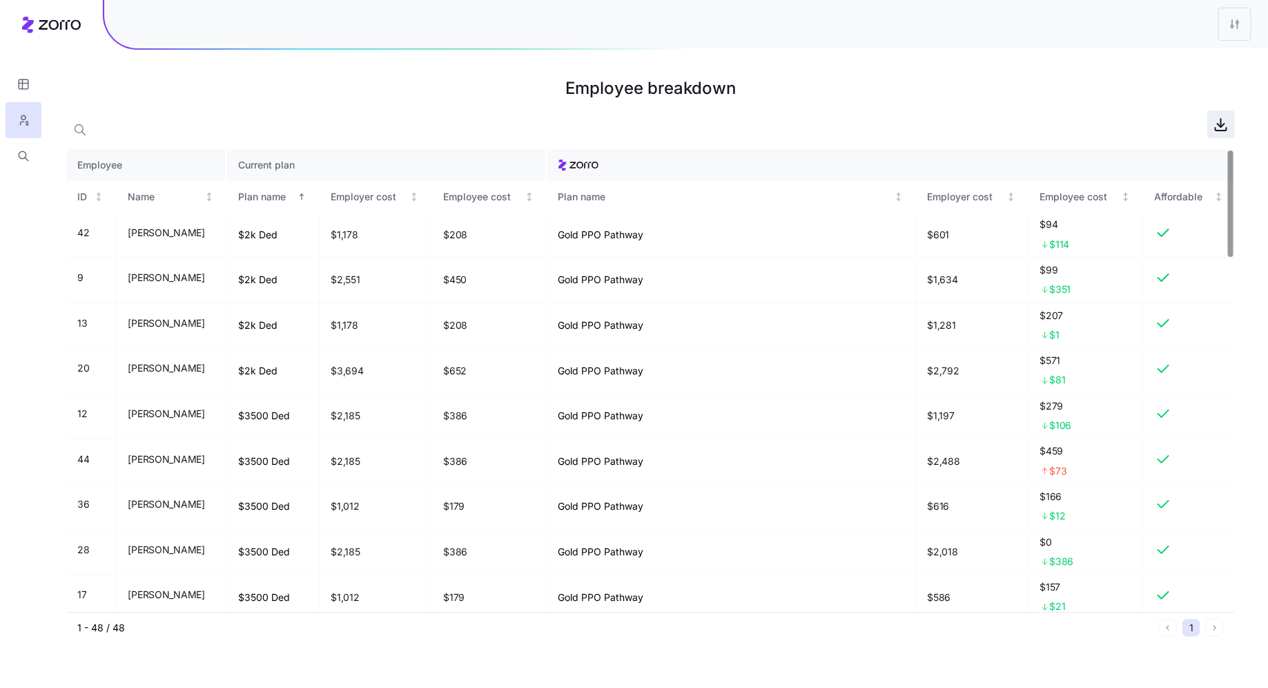
click at [1227, 126] on icon "button" at bounding box center [1221, 124] width 17 height 17
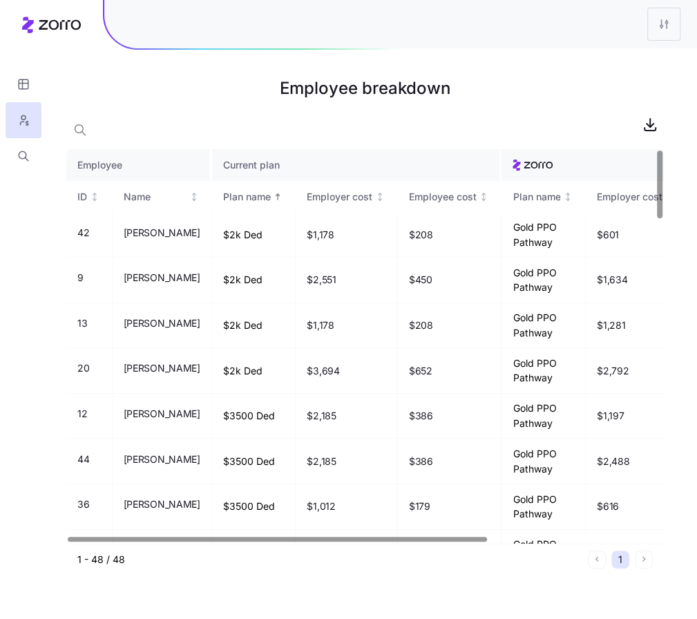
click at [101, 88] on h1 "Employee breakdown" at bounding box center [364, 88] width 597 height 33
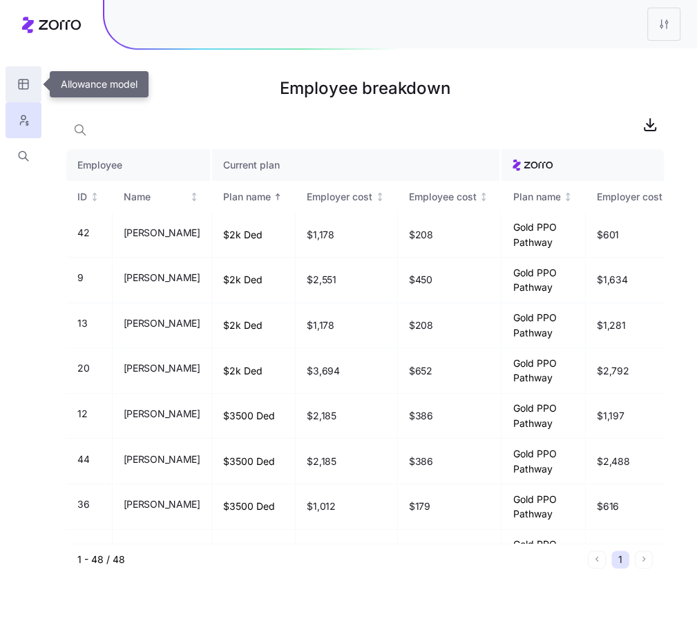
click at [23, 86] on icon "button" at bounding box center [23, 84] width 12 height 14
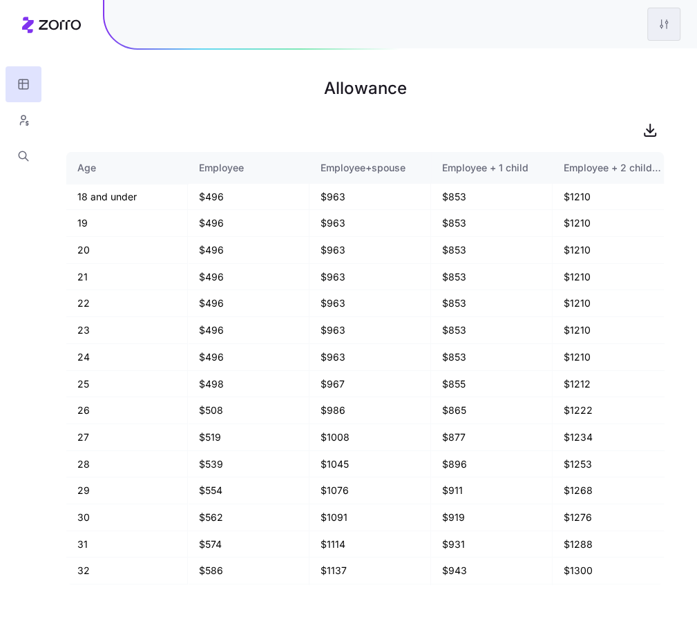
click at [665, 31] on html "Allowance Age Employee Employee+spouse Employee + 1 child Employee + 2 children…" at bounding box center [348, 309] width 697 height 619
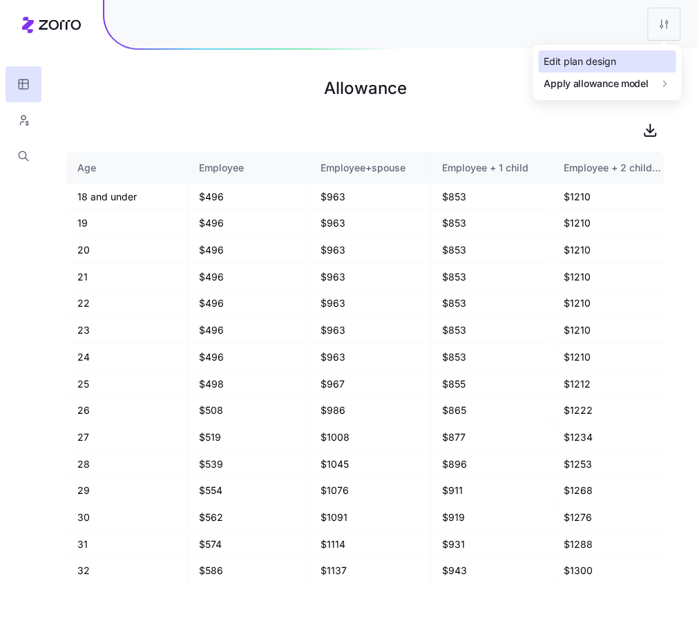
click at [612, 55] on div "Edit plan design" at bounding box center [579, 61] width 72 height 15
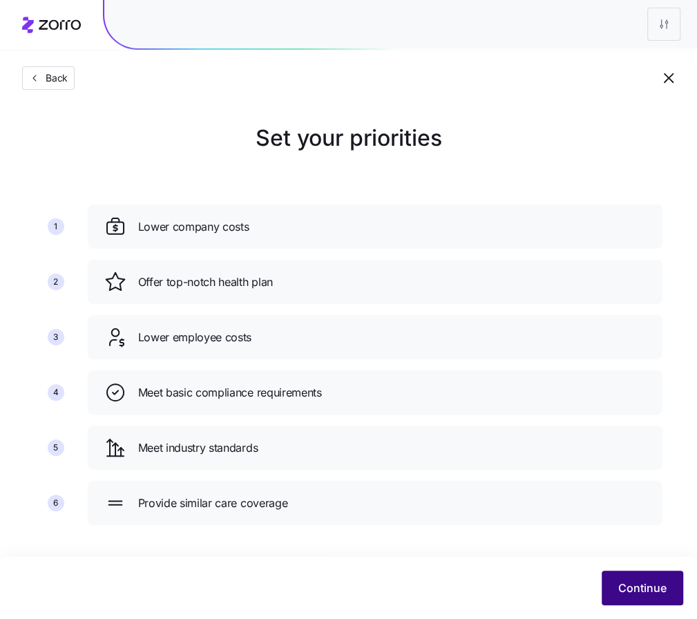
click at [649, 597] on button "Continue" at bounding box center [641, 587] width 81 height 35
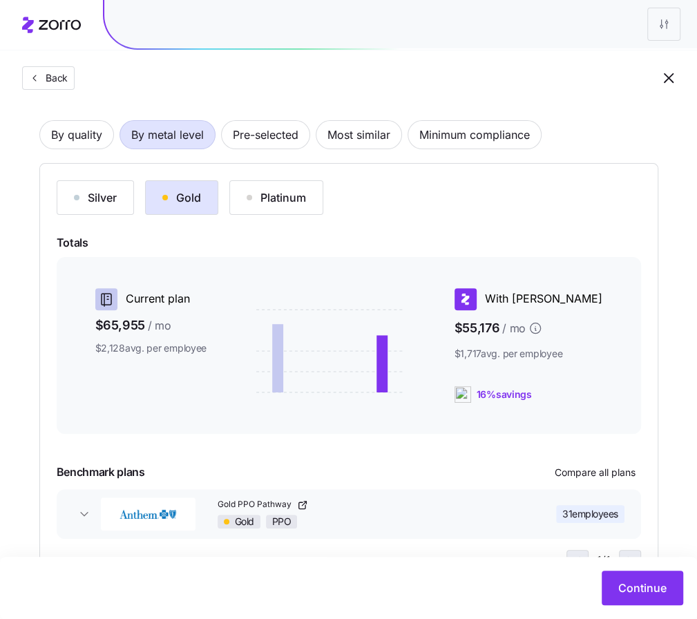
scroll to position [119, 0]
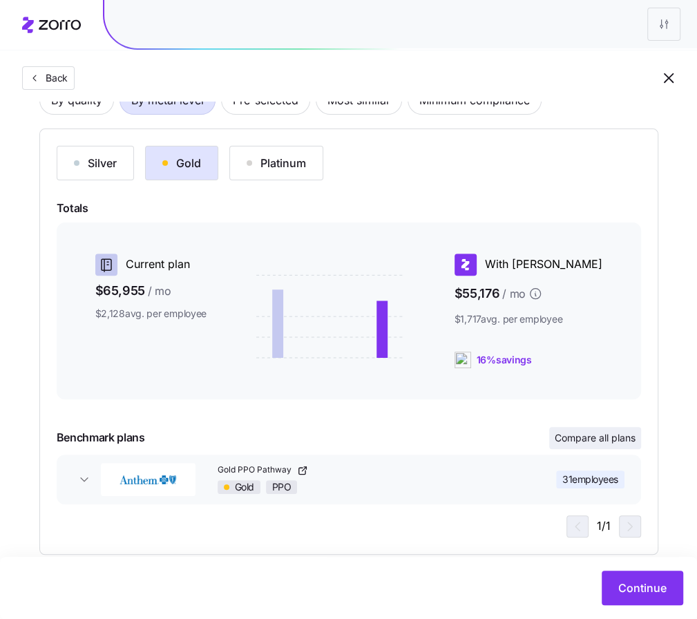
click at [627, 438] on span "Compare all plans" at bounding box center [594, 438] width 81 height 14
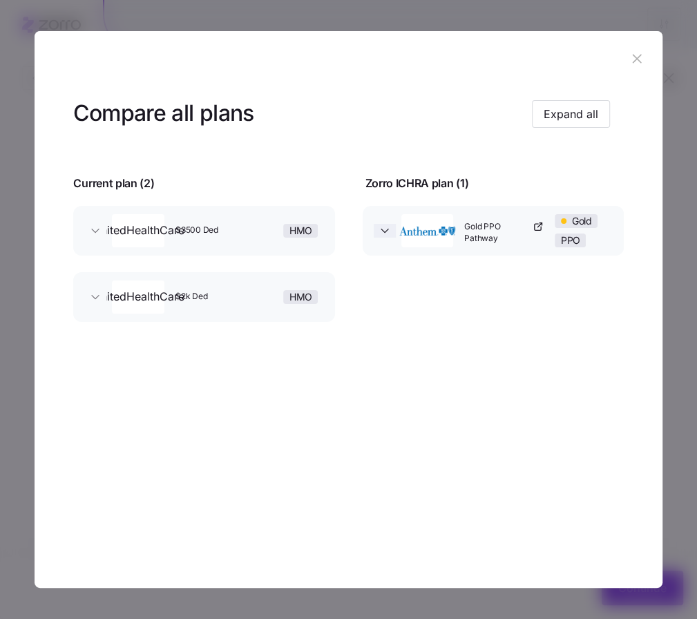
click at [380, 226] on icon "button" at bounding box center [385, 231] width 14 height 14
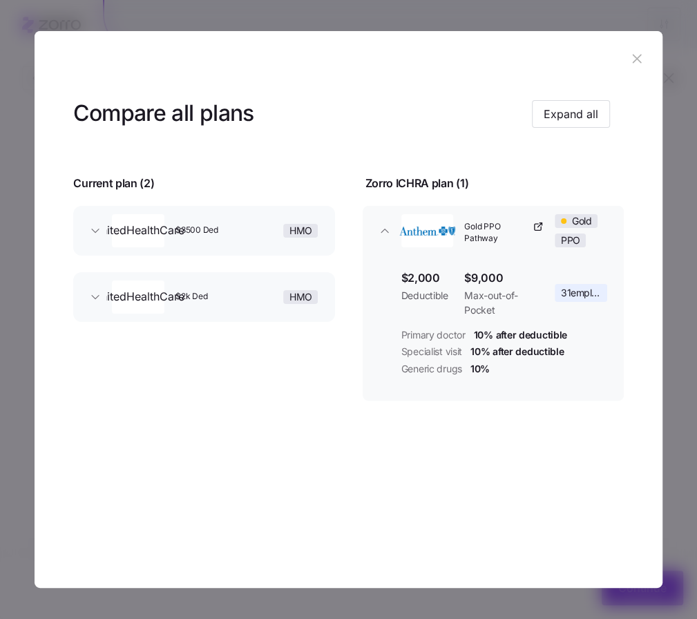
click at [251, 215] on div "$3500 Ded" at bounding box center [215, 231] width 90 height 44
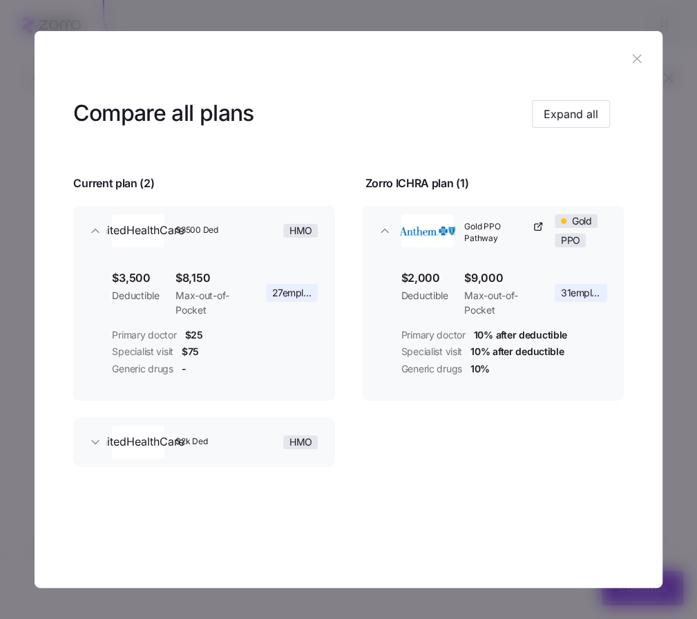
click at [241, 430] on div "$2k Ded" at bounding box center [215, 442] width 90 height 44
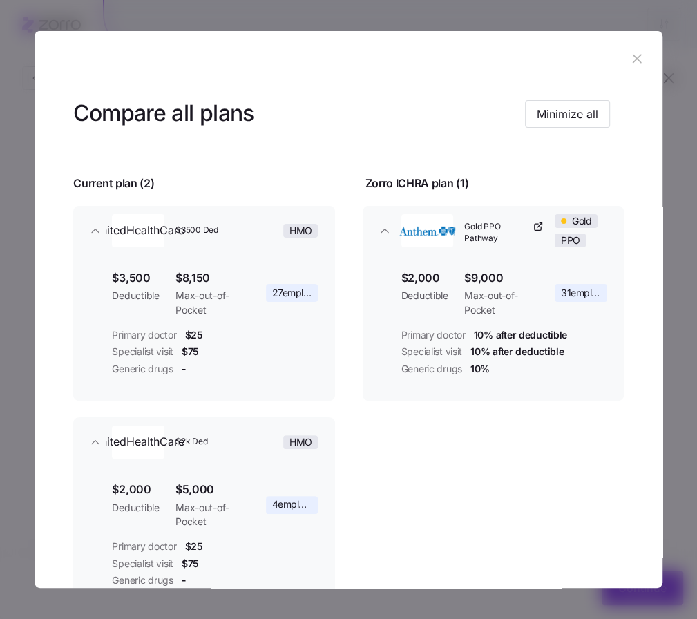
click at [629, 55] on icon "button" at bounding box center [636, 58] width 15 height 15
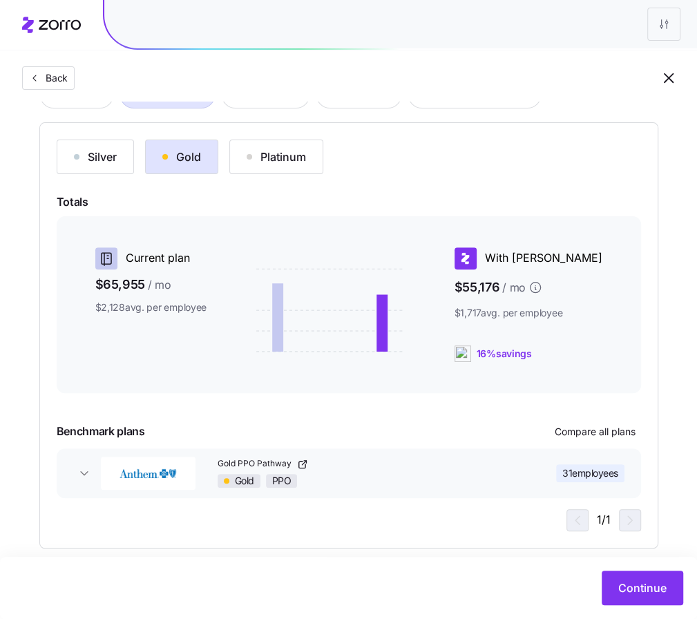
scroll to position [142, 0]
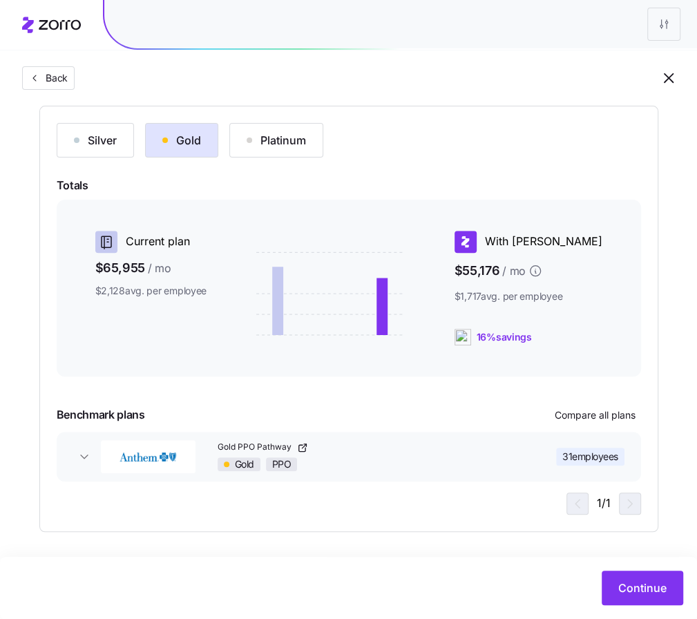
click at [298, 445] on icon "button" at bounding box center [301, 448] width 6 height 6
click at [637, 594] on span "Continue" at bounding box center [642, 587] width 48 height 17
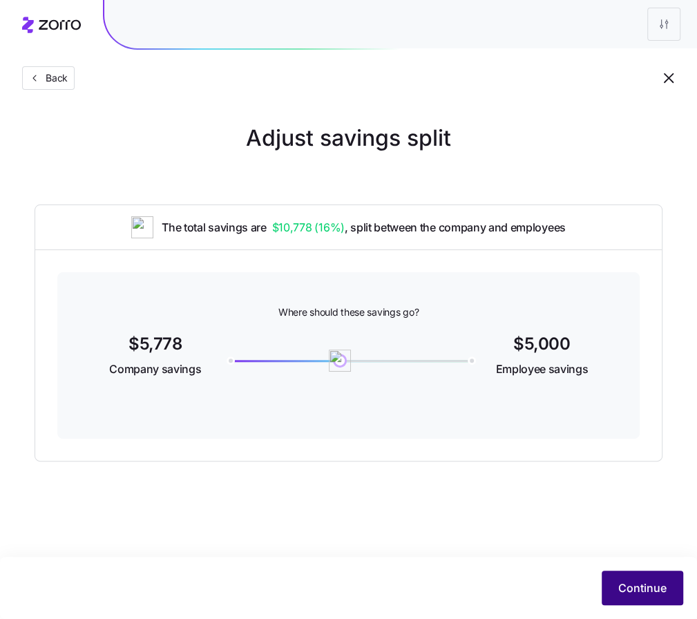
click at [650, 594] on span "Continue" at bounding box center [642, 587] width 48 height 17
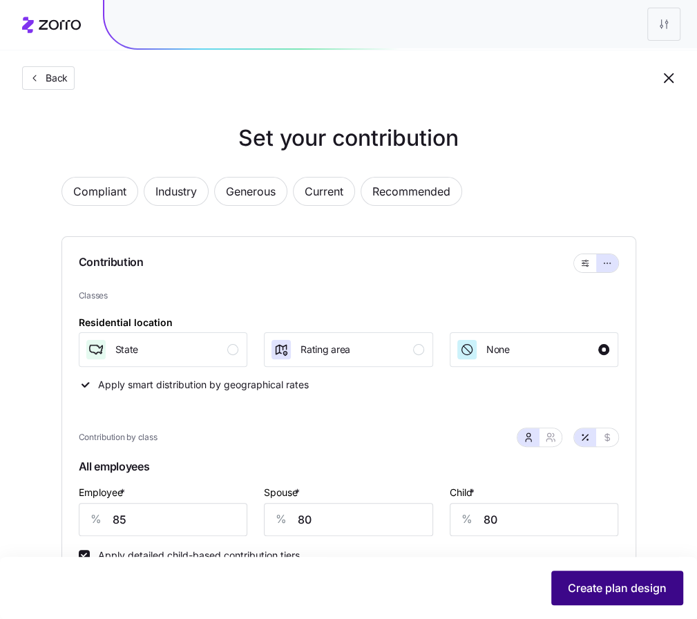
click at [657, 588] on span "Create plan design" at bounding box center [617, 587] width 99 height 17
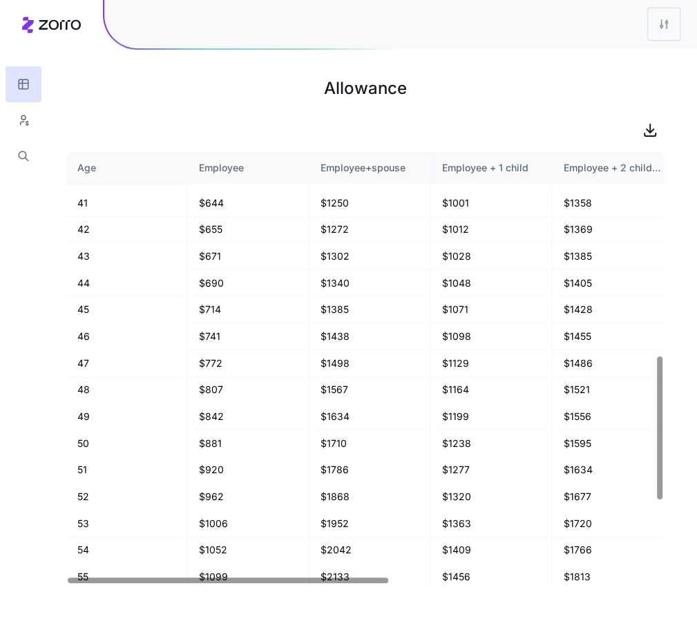
scroll to position [842, 0]
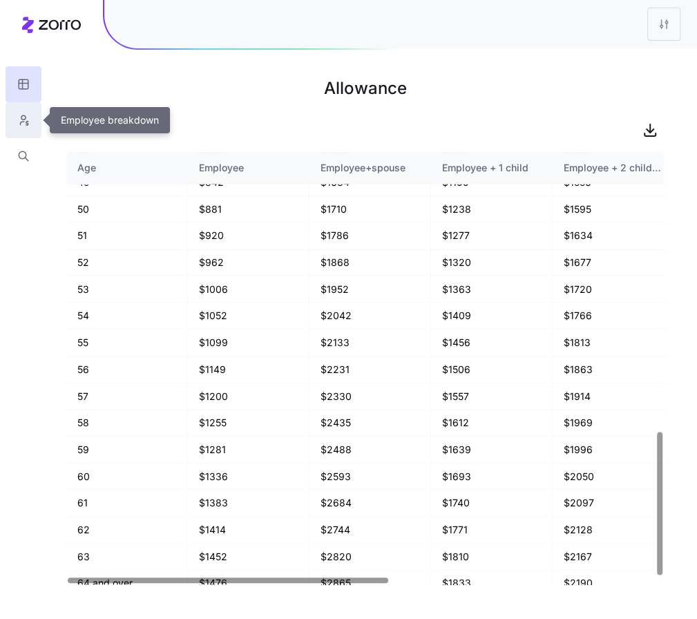
click at [30, 127] on button "button" at bounding box center [24, 120] width 36 height 36
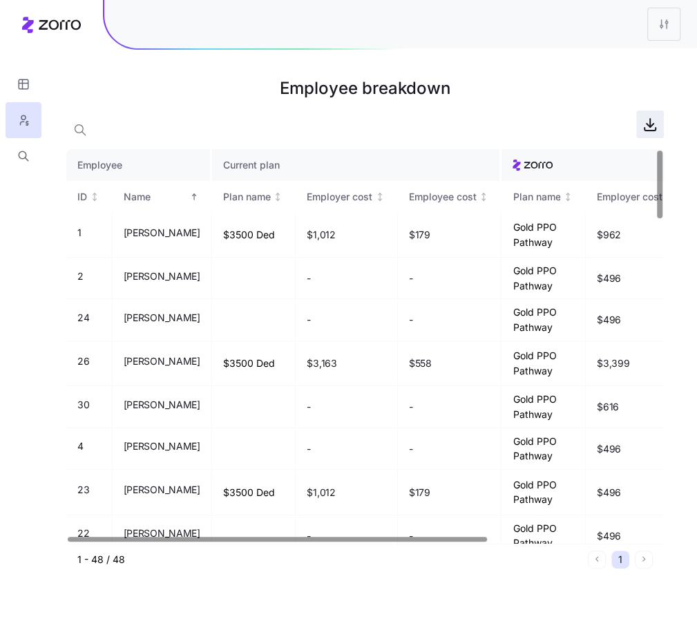
click at [649, 128] on icon "button" at bounding box center [649, 124] width 17 height 17
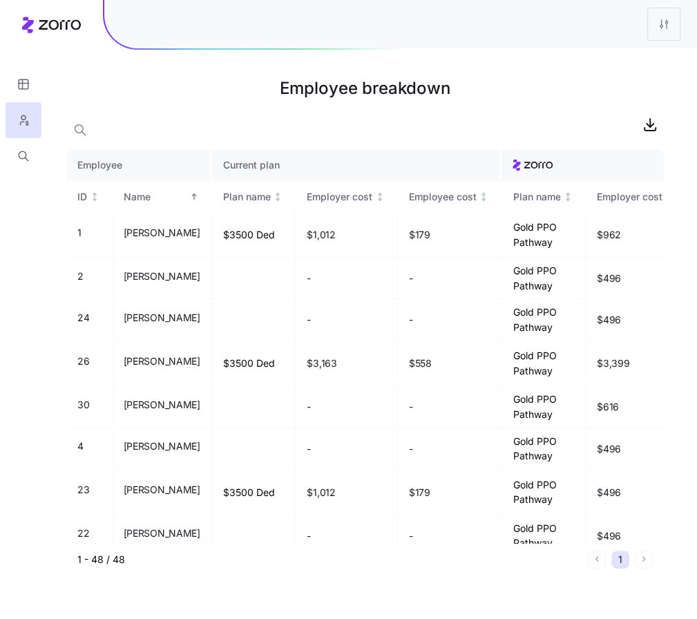
click at [106, 70] on main "Employee breakdown Employee Current plan ID Name Plan name Employer cost Employ…" at bounding box center [348, 309] width 697 height 619
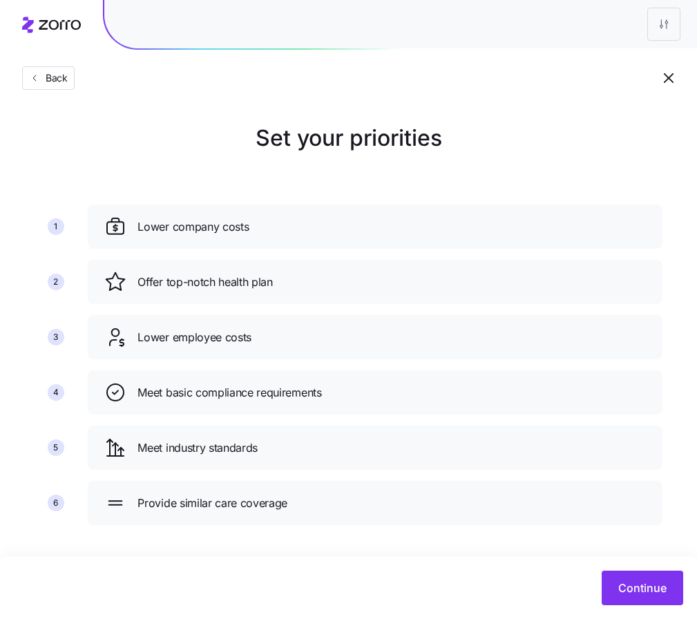
scroll to position [5, 0]
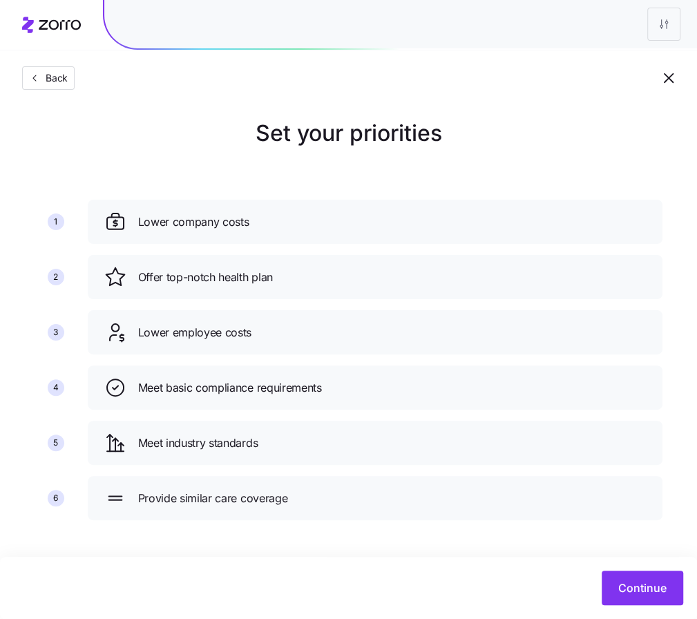
click at [631, 579] on button "Continue" at bounding box center [641, 587] width 81 height 35
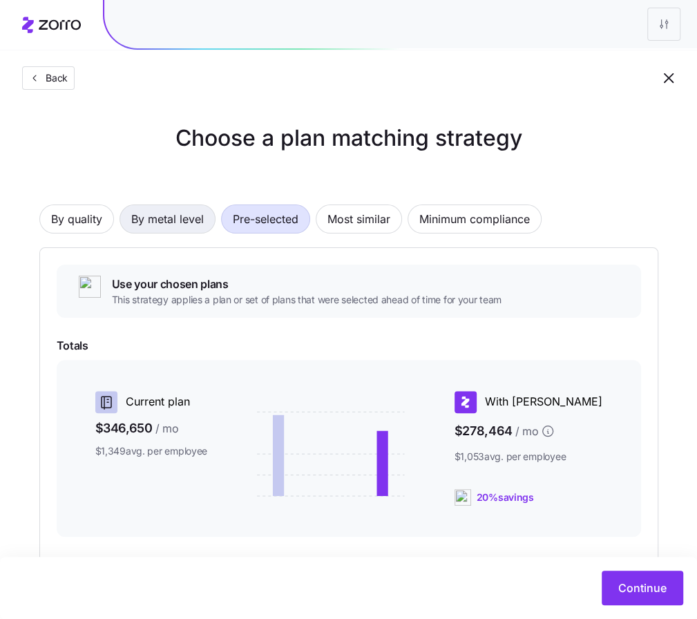
click at [184, 224] on span "By metal level" at bounding box center [167, 219] width 72 height 28
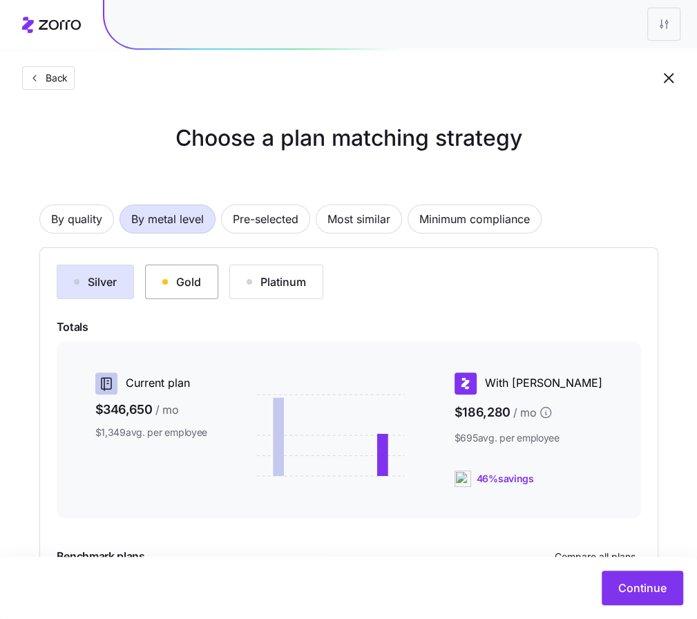
click at [187, 284] on div "Gold" at bounding box center [181, 281] width 39 height 17
click at [264, 272] on button "Platinum" at bounding box center [276, 281] width 94 height 35
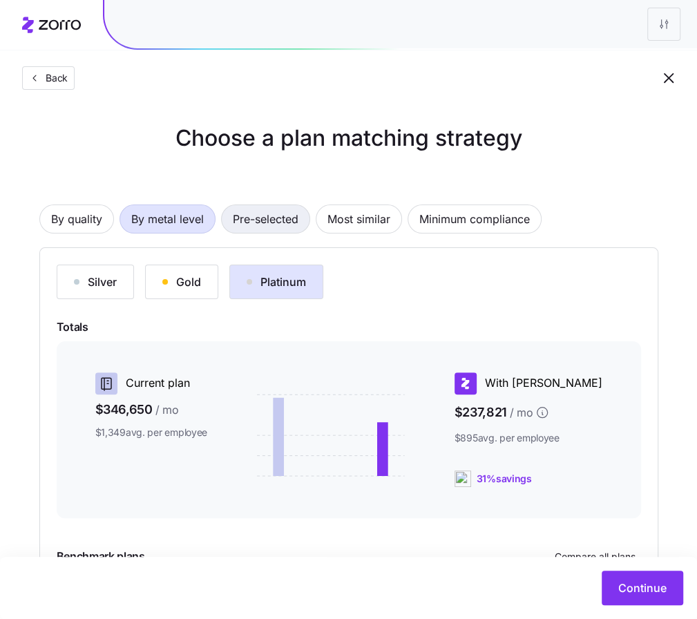
click at [258, 217] on span "Pre-selected" at bounding box center [266, 219] width 66 height 28
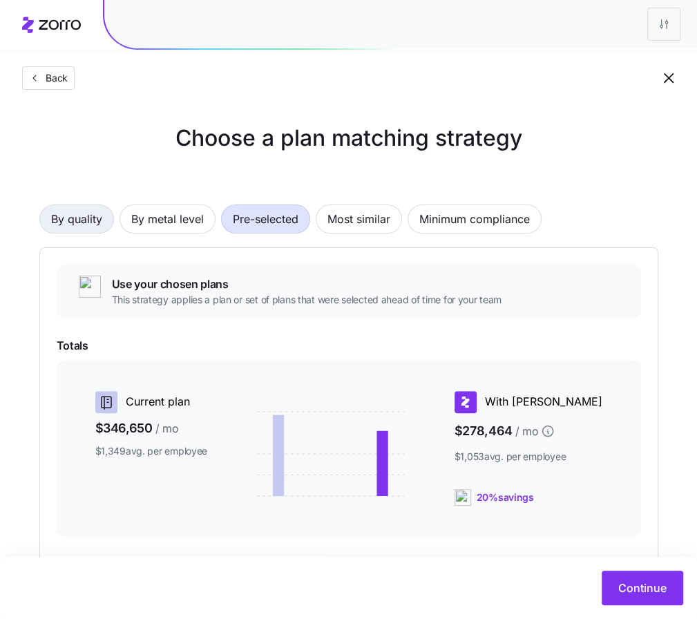
click at [97, 226] on span "By quality" at bounding box center [76, 219] width 51 height 28
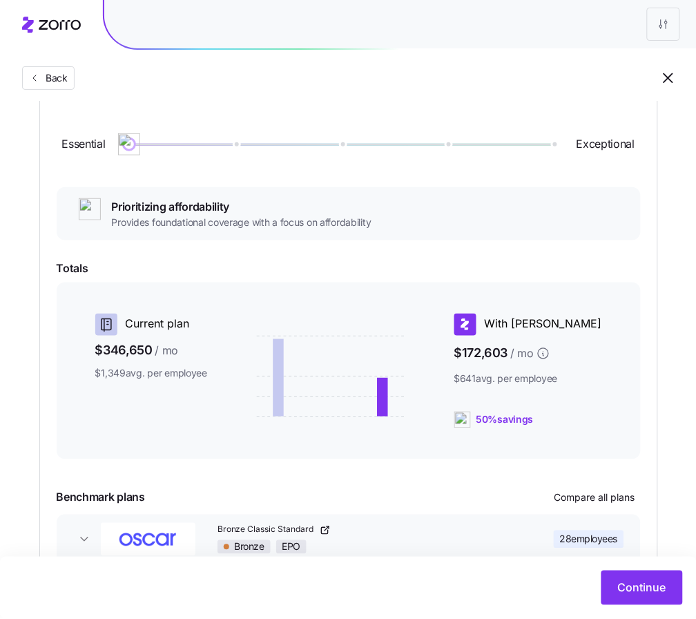
scroll to position [54, 0]
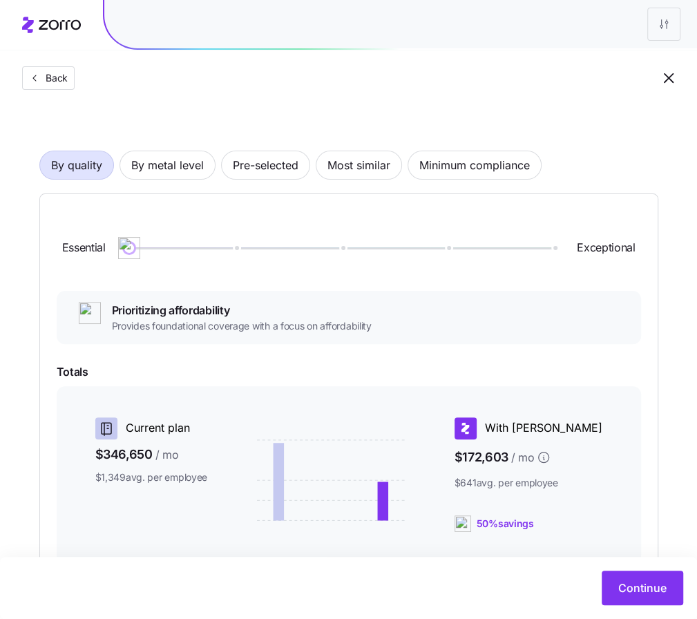
click at [198, 186] on div "By quality By metal level Pre-selected Most similar Minimum compliance Essentia…" at bounding box center [348, 412] width 619 height 612
click at [182, 170] on span "By metal level" at bounding box center [167, 165] width 72 height 28
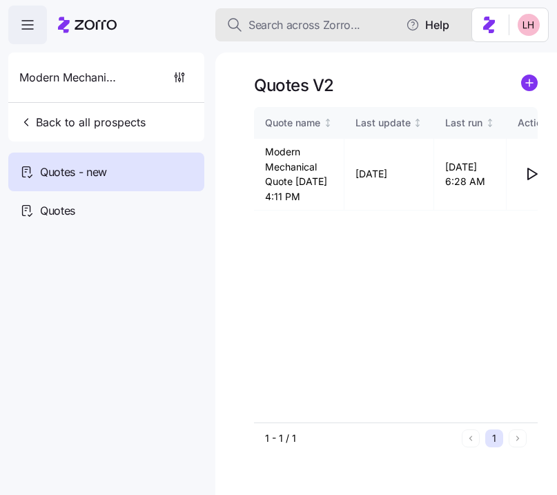
click at [323, 26] on span "Search across Zorro..." at bounding box center [305, 25] width 112 height 17
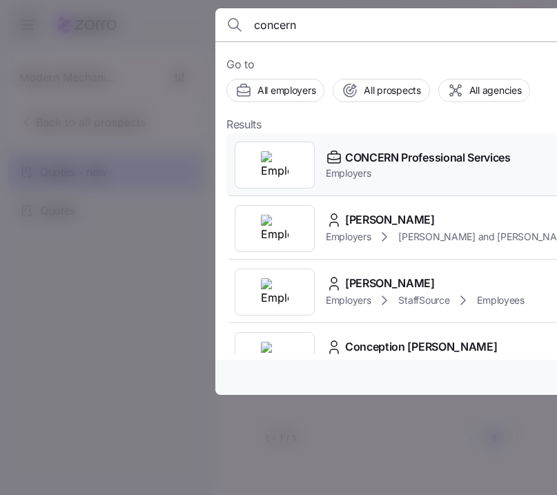
type input "concern"
click at [380, 164] on span "CONCERN Professional Services" at bounding box center [428, 157] width 166 height 17
